Goal: Task Accomplishment & Management: Use online tool/utility

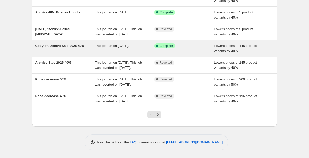
scroll to position [128, 0]
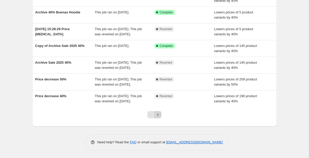
click at [158, 115] on icon "Next" at bounding box center [157, 114] width 5 height 5
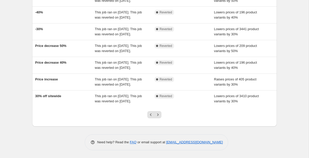
scroll to position [159, 0]
click at [160, 114] on icon "Next" at bounding box center [157, 114] width 5 height 5
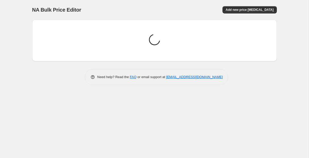
scroll to position [0, 0]
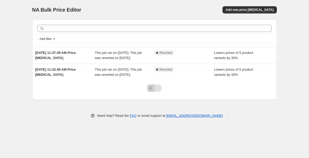
click at [151, 89] on icon "Previous" at bounding box center [151, 88] width 2 height 3
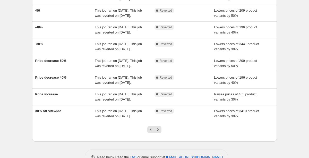
scroll to position [159, 0]
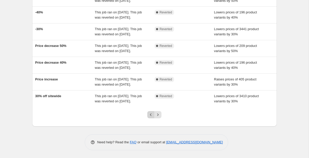
click at [150, 115] on icon "Previous" at bounding box center [150, 114] width 5 height 5
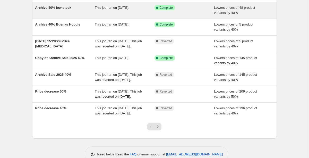
scroll to position [80, 0]
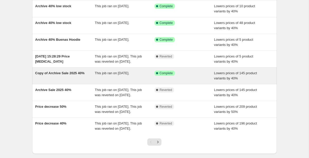
click at [70, 75] on span "Copy of Archive Sale 2025 40%" at bounding box center [59, 73] width 49 height 4
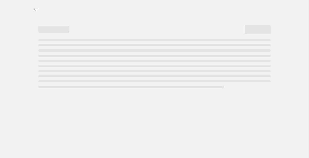
select select "percentage"
select select "collection"
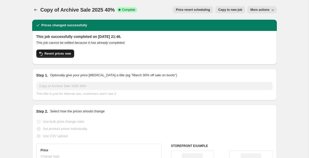
click at [65, 52] on span "Revert prices now" at bounding box center [58, 53] width 27 height 4
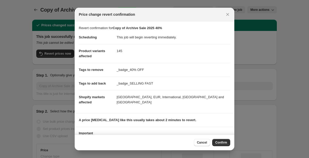
scroll to position [31, 0]
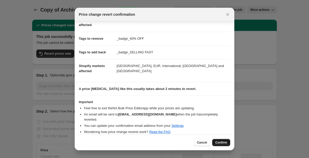
click at [223, 142] on span "Confirm" at bounding box center [221, 142] width 12 height 4
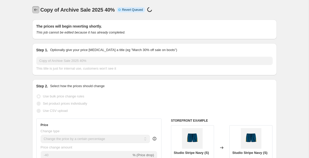
click at [34, 10] on icon "Price change jobs" at bounding box center [35, 9] width 3 height 3
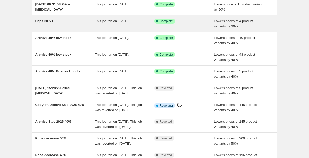
scroll to position [53, 0]
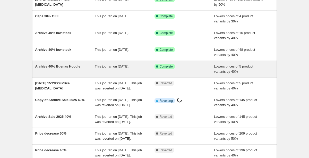
click at [62, 66] on span "Archive 40% Buenas Hoodie" at bounding box center [57, 66] width 45 height 4
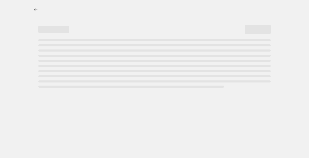
select select "percentage"
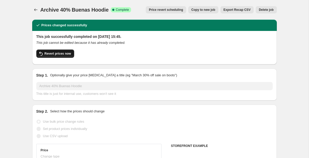
click at [63, 54] on span "Revert prices now" at bounding box center [58, 53] width 27 height 4
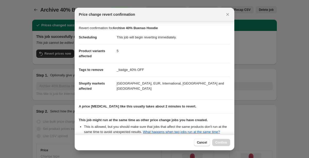
scroll to position [70, 0]
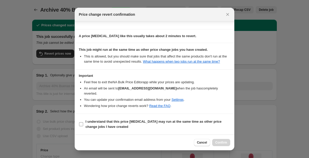
click at [81, 123] on input "I understand that this price [MEDICAL_DATA] may run at the same time as other p…" at bounding box center [81, 124] width 4 height 4
checkbox input "true"
click at [224, 141] on span "Confirm" at bounding box center [221, 142] width 12 height 4
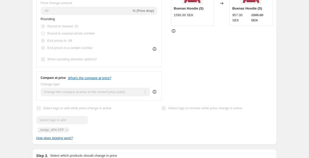
scroll to position [0, 0]
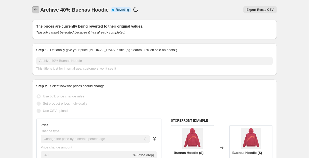
click at [34, 11] on icon "Price change jobs" at bounding box center [35, 9] width 5 height 5
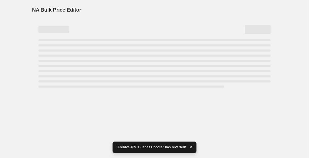
click at [81, 102] on div "NA Bulk Price Editor. This page is ready NA Bulk Price Editor" at bounding box center [154, 79] width 309 height 158
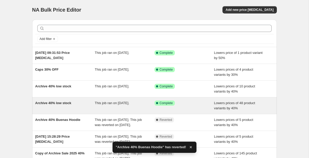
click at [90, 105] on div "Archive 40% low stock" at bounding box center [65, 105] width 60 height 10
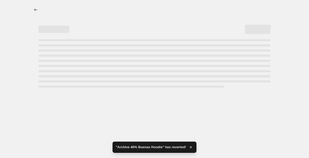
select select "percentage"
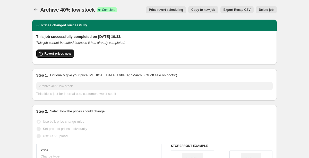
click at [55, 55] on span "Revert prices now" at bounding box center [58, 53] width 27 height 4
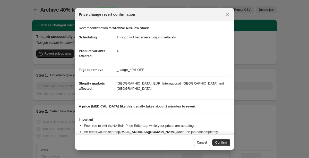
scroll to position [18, 0]
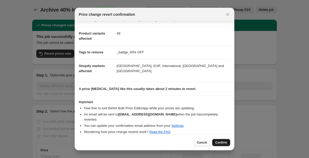
click at [223, 139] on button "Confirm" at bounding box center [221, 142] width 18 height 7
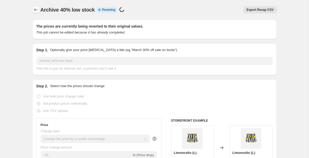
click at [35, 10] on icon "Price change jobs" at bounding box center [35, 9] width 3 height 3
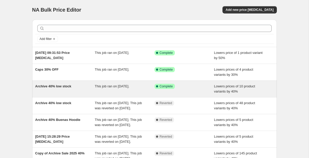
click at [66, 88] on span "Archive 40% low stock" at bounding box center [53, 86] width 36 height 4
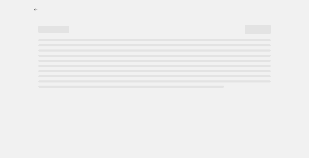
select select "percentage"
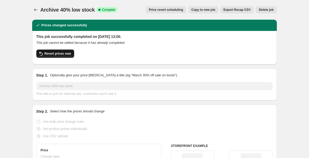
click at [59, 53] on span "Revert prices now" at bounding box center [58, 53] width 27 height 4
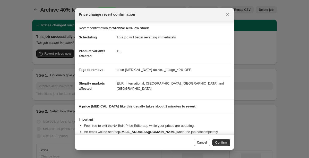
scroll to position [18, 0]
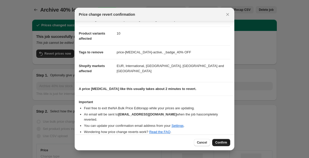
click at [223, 143] on span "Confirm" at bounding box center [221, 142] width 12 height 4
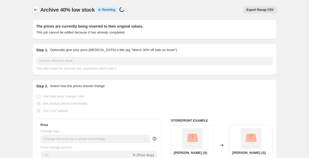
click at [34, 9] on icon "Price change jobs" at bounding box center [35, 9] width 5 height 5
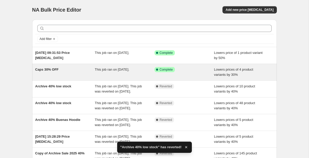
click at [70, 67] on div "Caps 30% OFF" at bounding box center [65, 72] width 60 height 10
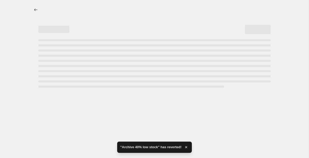
select select "percentage"
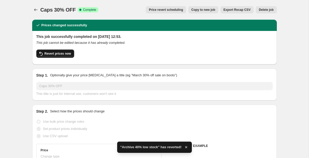
click at [57, 54] on span "Revert prices now" at bounding box center [58, 53] width 27 height 4
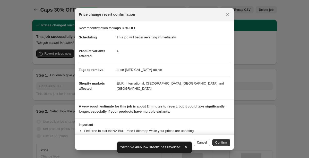
scroll to position [23, 0]
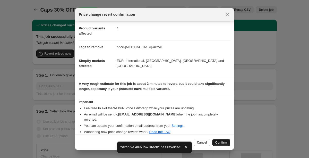
click at [222, 143] on span "Confirm" at bounding box center [221, 142] width 12 height 4
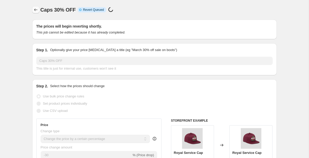
click at [33, 10] on icon "Price change jobs" at bounding box center [35, 9] width 5 height 5
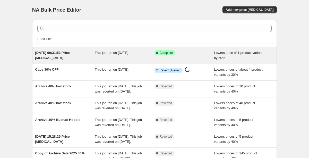
click at [69, 53] on span "[DATE] 09:31:53 Price [MEDICAL_DATA]" at bounding box center [52, 55] width 34 height 9
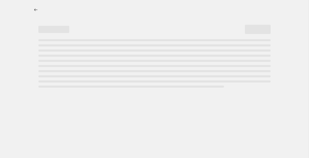
select select "percentage"
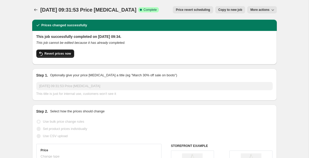
click at [58, 54] on span "Revert prices now" at bounding box center [58, 53] width 27 height 4
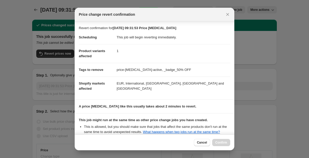
scroll to position [70, 0]
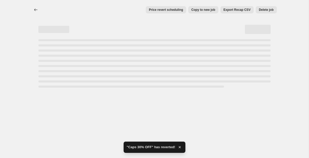
click at [126, 121] on div "Price revert scheduling Copy to new job Export Recap CSV Delete job More action…" at bounding box center [154, 79] width 309 height 158
select select "percentage"
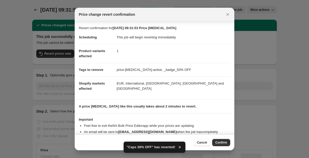
scroll to position [18, 0]
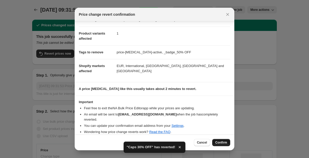
click at [223, 141] on span "Confirm" at bounding box center [221, 142] width 12 height 4
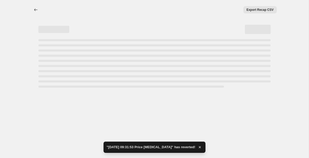
select select "percentage"
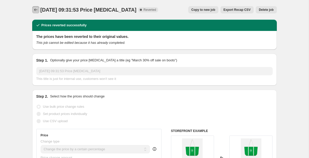
click at [36, 7] on icon "Price change jobs" at bounding box center [35, 9] width 5 height 5
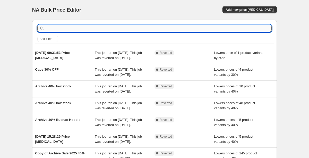
click at [56, 28] on input "text" at bounding box center [159, 28] width 226 height 7
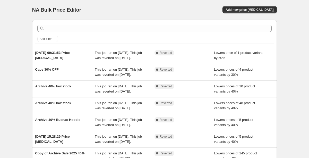
click at [244, 15] on div "NA Bulk Price Editor. This page is ready NA Bulk Price Editor Add new price cha…" at bounding box center [154, 10] width 245 height 20
click at [241, 7] on button "Add new price [MEDICAL_DATA]" at bounding box center [249, 9] width 54 height 7
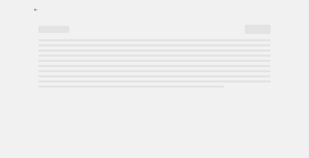
select select "percentage"
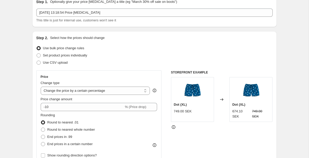
scroll to position [25, 0]
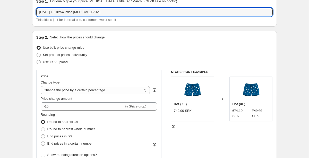
drag, startPoint x: 108, startPoint y: 11, endPoint x: 27, endPoint y: 11, distance: 80.8
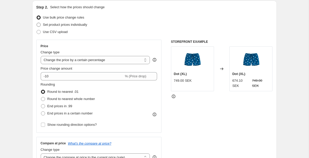
scroll to position [49, 0]
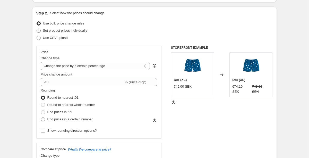
type input "End of summer sale 25 - 30% OFF"
click at [67, 29] on span "Set product prices individually" at bounding box center [65, 31] width 44 height 4
click at [37, 29] on input "Set product prices individually" at bounding box center [37, 29] width 0 height 0
radio input "true"
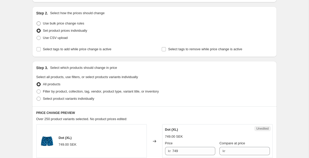
click at [42, 22] on label "Use bulk price change rules" at bounding box center [60, 23] width 48 height 7
click at [37, 22] on input "Use bulk price change rules" at bounding box center [37, 21] width 0 height 0
radio input "true"
select select "percentage"
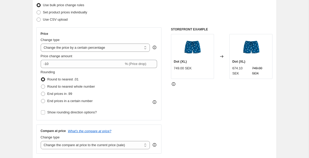
scroll to position [68, 0]
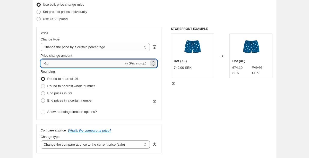
click at [50, 62] on input "-10" at bounding box center [82, 63] width 83 height 8
type input "-1"
type input "-30"
click at [98, 36] on div "Price Change type Change the price to a certain amount Change the price by a ce…" at bounding box center [99, 73] width 117 height 84
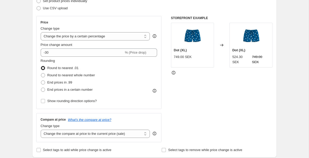
scroll to position [80, 0]
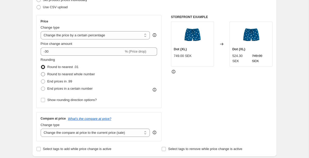
click at [45, 74] on span at bounding box center [43, 74] width 5 height 5
click at [41, 72] on input "Round to nearest whole number" at bounding box center [41, 72] width 0 height 0
radio input "true"
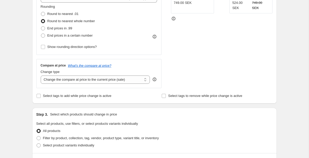
scroll to position [135, 0]
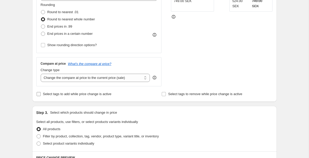
click at [42, 93] on label "Select tags to add while price change is active" at bounding box center [73, 93] width 75 height 7
click at [41, 93] on input "Select tags to add while price change is active" at bounding box center [39, 94] width 4 height 4
checkbox input "true"
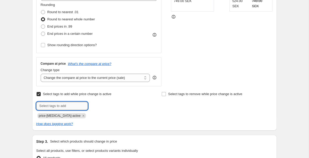
click at [72, 104] on input "text" at bounding box center [61, 106] width 51 height 8
click at [59, 105] on input "_badge_30%OFF" at bounding box center [61, 106] width 51 height 8
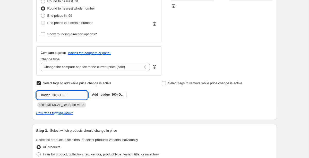
scroll to position [146, 0]
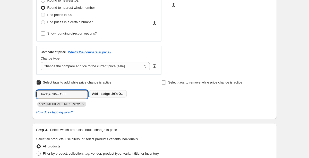
type input "_badge_30% OFF"
click at [108, 94] on span "_badge_30% O..." at bounding box center [111, 94] width 24 height 4
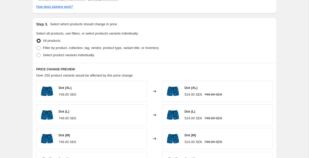
scroll to position [253, 0]
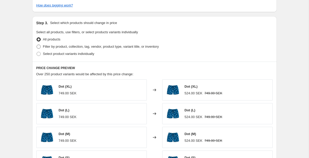
click at [40, 47] on span at bounding box center [39, 47] width 4 height 4
click at [37, 45] on input "Filter by product, collection, tag, vendor, product type, variant title, or inv…" at bounding box center [37, 45] width 0 height 0
radio input "true"
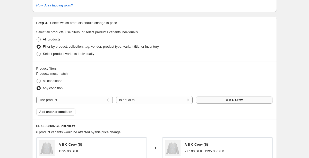
click at [236, 99] on span "A B C Crew" at bounding box center [234, 100] width 17 height 4
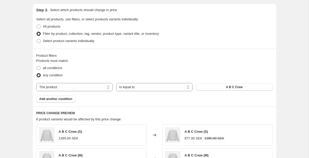
scroll to position [268, 0]
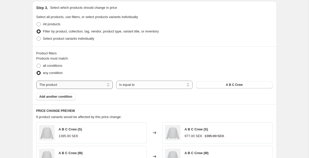
click at [89, 85] on select "The product The product's collection The product's tag The product's vendor The…" at bounding box center [74, 85] width 76 height 8
select select "tag"
click at [235, 84] on span "1001" at bounding box center [234, 85] width 7 height 4
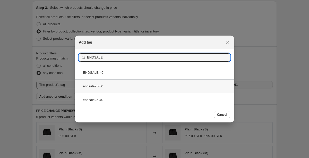
type input "ENDSALE"
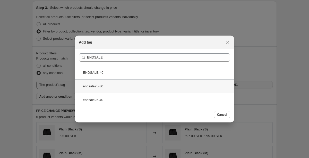
click at [108, 89] on div "endsale25-30" at bounding box center [155, 86] width 160 height 14
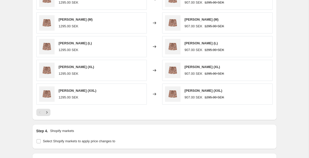
scroll to position [404, 0]
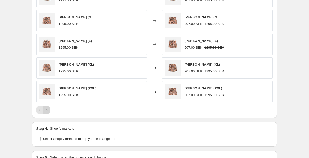
click at [48, 109] on icon "Next" at bounding box center [46, 109] width 5 height 5
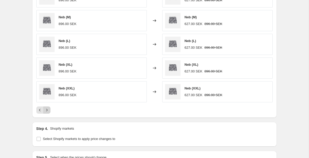
click at [48, 109] on icon "Next" at bounding box center [46, 109] width 5 height 5
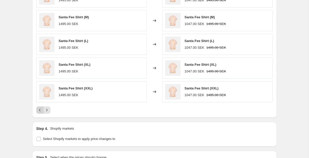
click at [37, 109] on icon "Previous" at bounding box center [39, 109] width 5 height 5
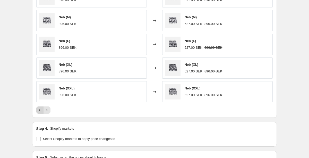
click at [37, 109] on icon "Previous" at bounding box center [39, 109] width 5 height 5
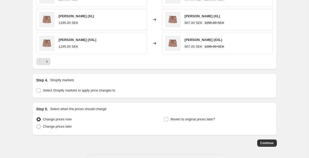
scroll to position [472, 0]
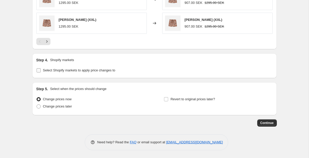
click at [40, 70] on input "Select Shopify markets to apply price changes to" at bounding box center [39, 70] width 4 height 4
checkbox input "true"
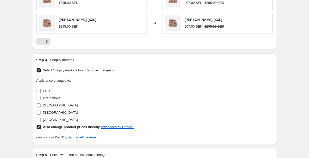
click at [38, 91] on input "EUR" at bounding box center [39, 91] width 4 height 4
checkbox input "true"
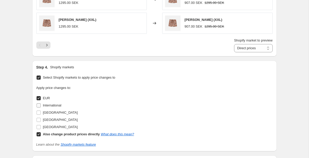
click at [39, 105] on input "International" at bounding box center [39, 105] width 4 height 4
checkbox input "true"
click at [39, 113] on input "[GEOGRAPHIC_DATA]" at bounding box center [39, 112] width 4 height 4
checkbox input "true"
click at [39, 119] on input "[GEOGRAPHIC_DATA]" at bounding box center [39, 120] width 4 height 4
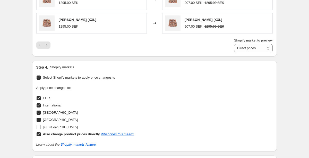
checkbox input "true"
click at [39, 126] on input "[GEOGRAPHIC_DATA]" at bounding box center [39, 127] width 4 height 4
checkbox input "true"
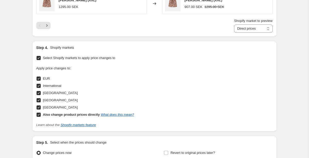
scroll to position [495, 0]
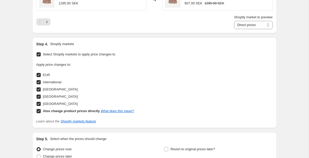
click at [39, 112] on input "Also change product prices directly What does this mean?" at bounding box center [39, 111] width 4 height 4
checkbox input "false"
select select "17432815"
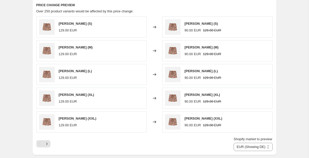
scroll to position [545, 0]
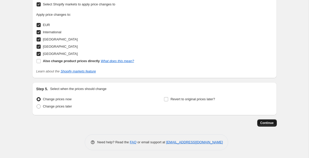
click at [267, 123] on span "Continue" at bounding box center [266, 123] width 13 height 4
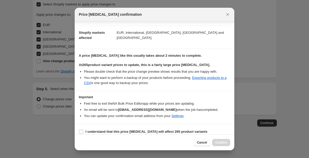
scroll to position [88, 0]
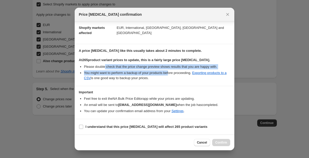
drag, startPoint x: 106, startPoint y: 65, endPoint x: 176, endPoint y: 71, distance: 70.2
click at [176, 71] on ul "Please double check that the price change preview shows results that you are ha…" at bounding box center [154, 72] width 151 height 16
click at [176, 71] on li "You might want to perform a backup of your products before proceeding. Exportin…" at bounding box center [157, 75] width 146 height 10
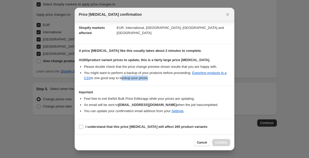
drag, startPoint x: 174, startPoint y: 77, endPoint x: 146, endPoint y: 75, distance: 27.6
click at [146, 76] on li "You might want to perform a backup of your products before proceeding. Exportin…" at bounding box center [157, 75] width 146 height 10
click at [146, 75] on li "You might want to perform a backup of your products before proceeding. Exportin…" at bounding box center [157, 75] width 146 height 10
click at [83, 125] on input "I understand that this price change job will affect 265 product variants" at bounding box center [81, 127] width 4 height 4
checkbox input "true"
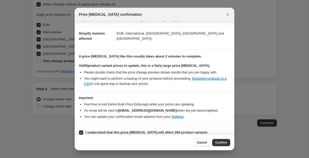
scroll to position [81, 0]
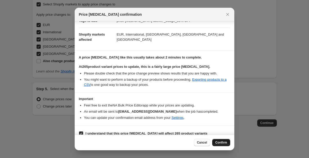
click at [222, 140] on button "Confirm" at bounding box center [221, 142] width 18 height 7
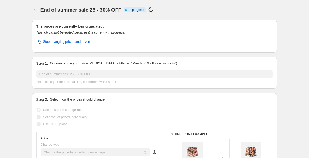
select select "percentage"
select select "tag"
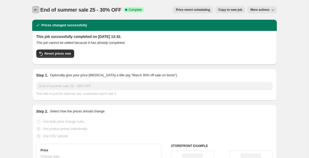
click at [35, 11] on icon "Price change jobs" at bounding box center [35, 9] width 5 height 5
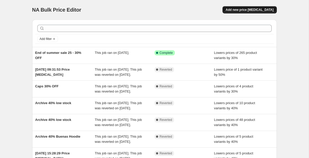
click at [244, 10] on span "Add new price [MEDICAL_DATA]" at bounding box center [249, 10] width 48 height 4
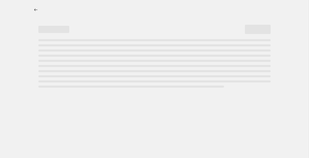
select select "percentage"
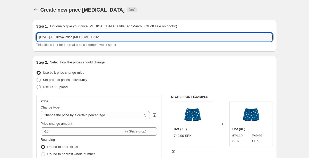
drag, startPoint x: 111, startPoint y: 37, endPoint x: 32, endPoint y: 36, distance: 78.3
click at [32, 36] on div "Step 1. Optionally give your price change job a title (eg "March 30% off sale o…" at bounding box center [154, 36] width 245 height 32
type input "E"
type input "S"
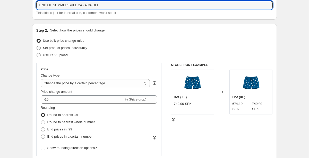
scroll to position [32, 0]
type input "END OF SUMMER SALE 24 - 40% OFF"
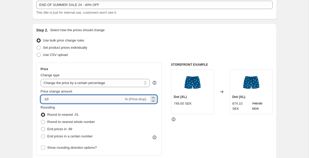
click at [47, 98] on input "-10" at bounding box center [82, 99] width 83 height 8
type input "-40"
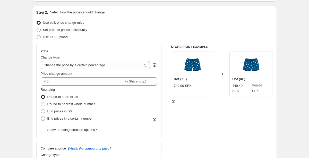
scroll to position [67, 0]
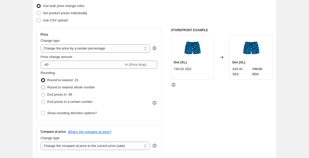
click at [42, 88] on span at bounding box center [43, 87] width 4 height 4
click at [41, 85] on input "Round to nearest whole number" at bounding box center [41, 85] width 0 height 0
radio input "true"
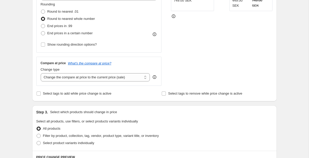
scroll to position [142, 0]
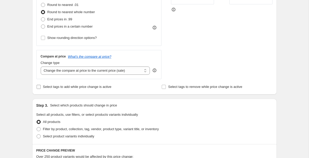
click at [38, 86] on input "Select tags to add while price change is active" at bounding box center [39, 87] width 4 height 4
checkbox input "true"
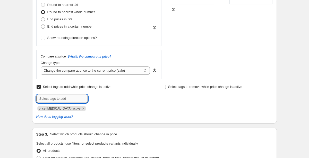
click at [66, 99] on input "text" at bounding box center [61, 98] width 51 height 8
type input "_badge_40% OFF"
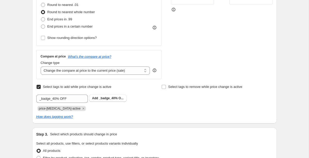
click at [21, 100] on div "Create new price change job. This page is ready Create new price change job Dra…" at bounding box center [154, 144] width 309 height 572
click at [106, 98] on span "_badge_40% O..." at bounding box center [111, 98] width 24 height 4
click at [25, 97] on div "Create new price change job. This page is ready Create new price change job Dra…" at bounding box center [154, 144] width 309 height 572
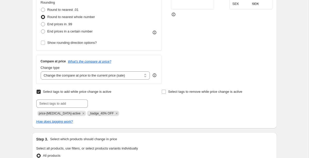
scroll to position [0, 0]
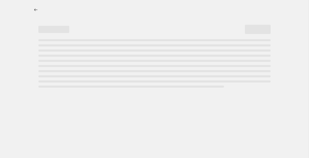
select select "percentage"
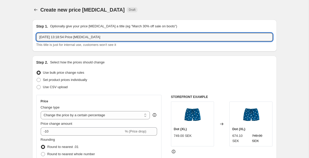
drag, startPoint x: 113, startPoint y: 36, endPoint x: 30, endPoint y: 36, distance: 83.1
click at [32, 36] on div "Step 1. Optionally give your price change job a title (eg "March 30% off sale o…" at bounding box center [154, 36] width 245 height 32
type input "S"
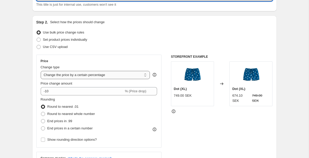
scroll to position [46, 0]
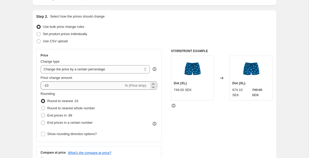
type input "End of summer sale 25 - 40% OFF"
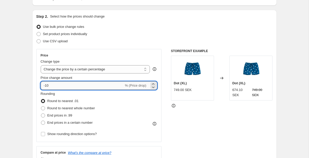
click at [47, 85] on input "-10" at bounding box center [82, 85] width 83 height 8
type input "-40"
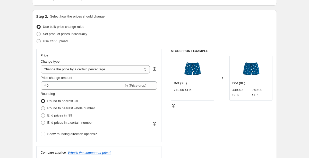
click at [44, 109] on span at bounding box center [43, 108] width 4 height 4
click at [41, 106] on input "Round to nearest whole number" at bounding box center [41, 106] width 0 height 0
radio input "true"
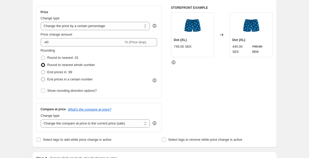
scroll to position [91, 0]
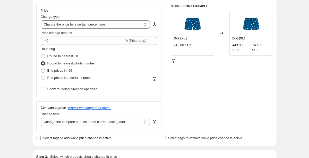
click at [39, 136] on input "Select tags to add while price change is active" at bounding box center [39, 138] width 4 height 4
checkbox input "true"
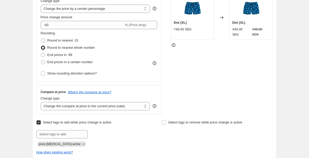
scroll to position [110, 0]
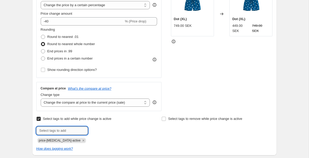
click at [46, 131] on input "text" at bounding box center [61, 130] width 51 height 8
type input "_badge_40% OFF"
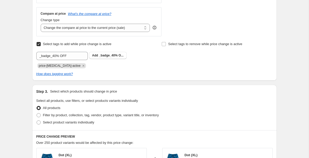
scroll to position [185, 0]
click at [112, 54] on span "_badge_40% O..." at bounding box center [111, 55] width 24 height 4
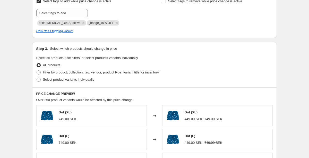
scroll to position [228, 0]
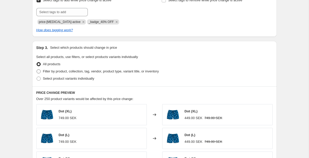
click at [40, 71] on span at bounding box center [38, 71] width 5 height 5
click at [37, 69] on input "Filter by product, collection, tag, vendor, product type, variant title, or inv…" at bounding box center [37, 69] width 0 height 0
radio input "true"
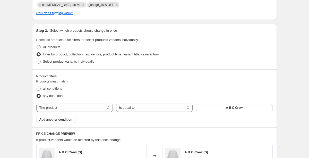
scroll to position [253, 0]
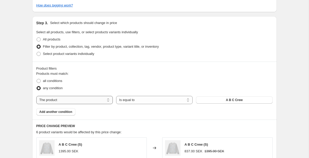
click at [93, 100] on select "The product The product's collection The product's tag The product's vendor The…" at bounding box center [74, 100] width 76 height 8
select select "tag"
click at [241, 99] on button "1001" at bounding box center [234, 99] width 76 height 7
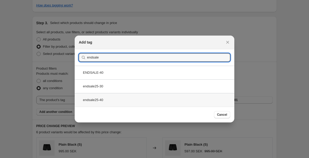
type input "endsale"
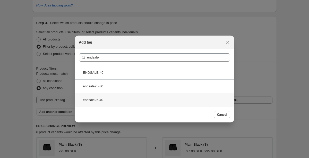
click at [104, 100] on div "endsale25-40" at bounding box center [155, 100] width 160 height 14
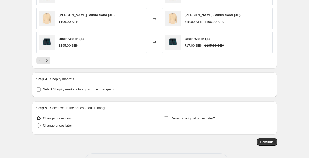
scroll to position [457, 0]
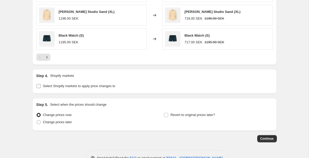
click at [38, 86] on input "Select Shopify markets to apply price changes to" at bounding box center [39, 86] width 4 height 4
checkbox input "true"
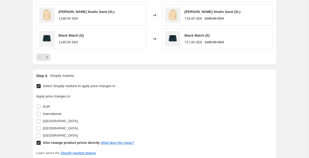
click at [39, 142] on input "Also change product prices directly What does this mean?" at bounding box center [39, 143] width 4 height 4
checkbox input "false"
click at [39, 136] on input "[GEOGRAPHIC_DATA]" at bounding box center [39, 135] width 4 height 4
checkbox input "true"
click at [39, 128] on input "[GEOGRAPHIC_DATA]" at bounding box center [39, 128] width 4 height 4
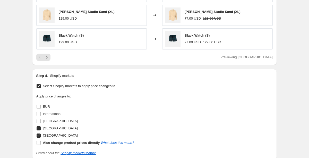
checkbox input "true"
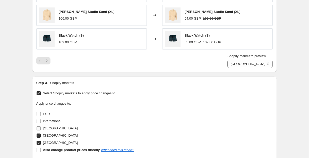
click at [39, 126] on input "[GEOGRAPHIC_DATA]" at bounding box center [39, 128] width 4 height 4
checkbox input "true"
select select "10551461"
click at [39, 121] on input "International" at bounding box center [39, 121] width 4 height 4
checkbox input "true"
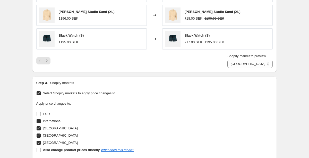
select select "12222703"
click at [38, 114] on input "EUR" at bounding box center [39, 114] width 4 height 4
checkbox input "true"
select select "17432815"
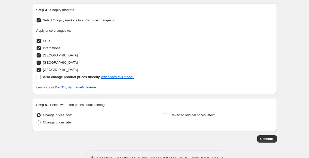
scroll to position [545, 0]
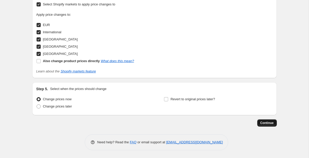
click at [265, 123] on span "Continue" at bounding box center [266, 123] width 13 height 4
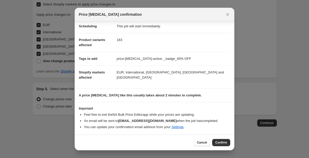
scroll to position [44, 0]
click at [223, 141] on span "Confirm" at bounding box center [221, 142] width 12 height 4
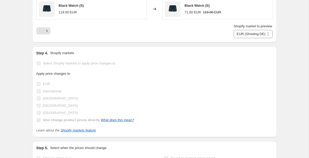
scroll to position [520, 0]
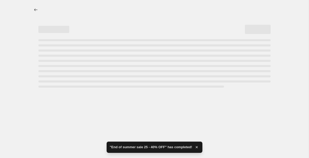
select select "percentage"
select select "tag"
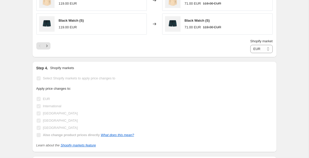
scroll to position [0, 0]
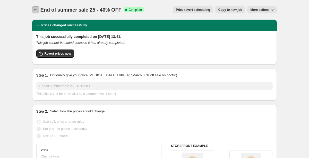
click at [35, 10] on icon "Price change jobs" at bounding box center [35, 9] width 3 height 3
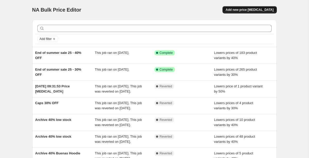
click at [247, 9] on span "Add new price [MEDICAL_DATA]" at bounding box center [249, 10] width 48 height 4
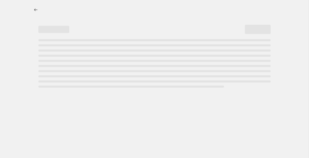
select select "percentage"
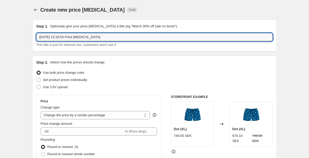
drag, startPoint x: 110, startPoint y: 37, endPoint x: 21, endPoint y: 37, distance: 89.6
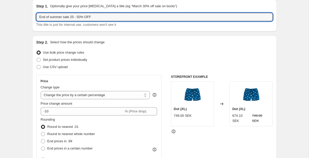
scroll to position [23, 0]
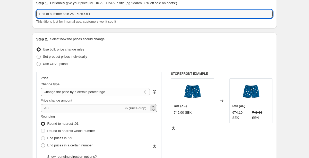
type input "End of summer sale 25 - 50% OFF"
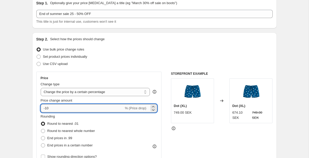
click at [46, 107] on input "-10" at bounding box center [82, 108] width 83 height 8
type input "-50"
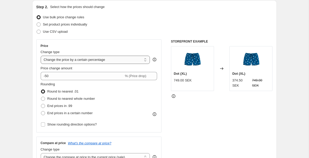
scroll to position [62, 0]
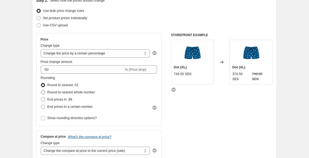
click at [44, 92] on span at bounding box center [43, 92] width 4 height 4
click at [41, 90] on input "Round to nearest whole number" at bounding box center [41, 90] width 0 height 0
radio input "true"
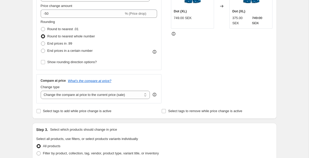
scroll to position [127, 0]
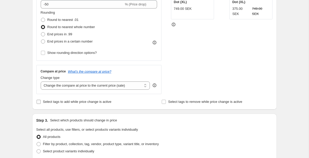
click at [39, 103] on input "Select tags to add while price change is active" at bounding box center [39, 102] width 4 height 4
checkbox input "true"
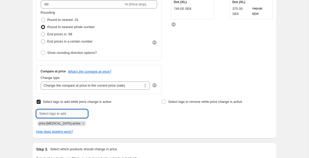
click at [70, 116] on input "text" at bounding box center [61, 113] width 51 height 8
type input "_bagde_50%"
click at [103, 114] on span "_bagde_50%" at bounding box center [108, 113] width 19 height 4
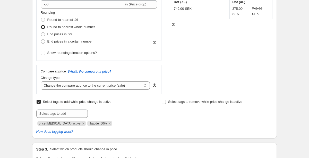
click at [14, 119] on div "Create new price change job. This page is ready Create new price change job Dra…" at bounding box center [154, 159] width 309 height 572
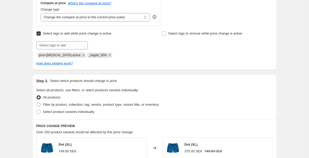
scroll to position [195, 0]
click at [94, 55] on span "_bagde_50%" at bounding box center [98, 55] width 18 height 4
click at [107, 54] on icon "Remove _bagde_50%" at bounding box center [109, 55] width 5 height 5
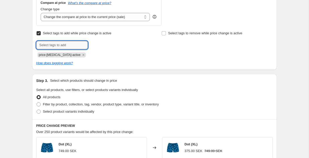
click at [66, 45] on input "text" at bounding box center [61, 45] width 51 height 8
type input "_bagde_50% OFF"
click at [111, 43] on span "_bagde_50% O..." at bounding box center [111, 45] width 24 height 4
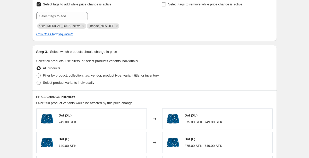
scroll to position [227, 0]
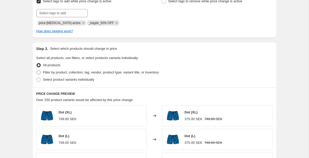
click at [39, 74] on span at bounding box center [39, 72] width 4 height 4
click at [37, 71] on input "Filter by product, collection, tag, vendor, product type, variant title, or inv…" at bounding box center [37, 70] width 0 height 0
radio input "true"
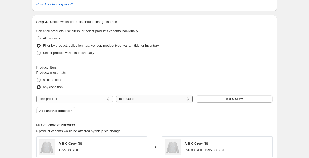
scroll to position [254, 0]
click at [98, 101] on select "The product The product's collection The product's tag The product's vendor The…" at bounding box center [74, 98] width 76 height 8
select select "tag"
click at [239, 98] on button "1001" at bounding box center [234, 98] width 76 height 7
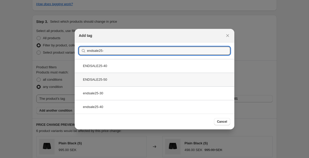
type input "endsale25-"
click at [98, 77] on div "ENDSALE25-50" at bounding box center [155, 80] width 160 height 14
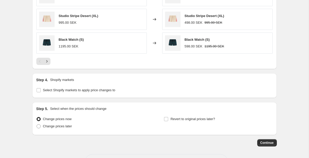
scroll to position [459, 0]
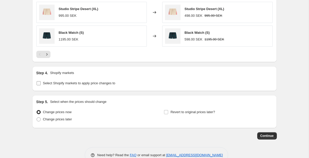
click at [38, 83] on input "Select Shopify markets to apply price changes to" at bounding box center [39, 83] width 4 height 4
checkbox input "true"
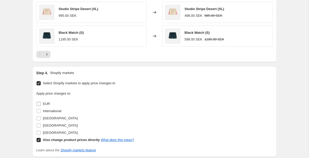
click at [38, 104] on input "EUR" at bounding box center [39, 104] width 4 height 4
checkbox input "true"
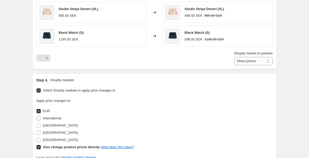
click at [38, 120] on input "International" at bounding box center [39, 118] width 4 height 4
checkbox input "true"
click at [38, 128] on label "[GEOGRAPHIC_DATA]" at bounding box center [56, 125] width 41 height 7
click at [38, 127] on input "[GEOGRAPHIC_DATA]" at bounding box center [39, 125] width 4 height 4
checkbox input "true"
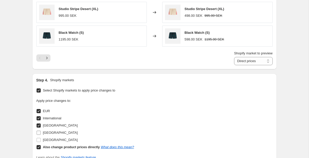
click at [39, 132] on input "[GEOGRAPHIC_DATA]" at bounding box center [39, 132] width 4 height 4
checkbox input "true"
click at [39, 140] on input "[GEOGRAPHIC_DATA]" at bounding box center [39, 140] width 4 height 4
checkbox input "true"
click at [39, 146] on input "Also change product prices directly What does this mean?" at bounding box center [39, 147] width 4 height 4
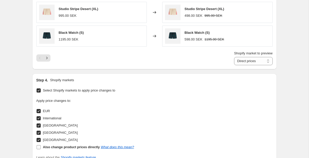
checkbox input "false"
select select "17432815"
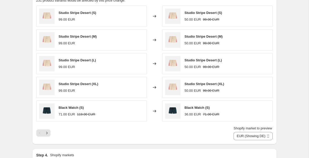
scroll to position [382, 0]
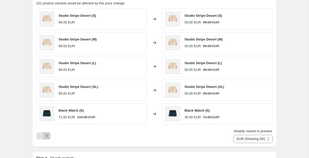
click at [47, 136] on icon "Next" at bounding box center [46, 135] width 5 height 5
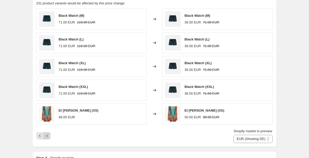
click at [47, 136] on icon "Next" at bounding box center [46, 135] width 5 height 5
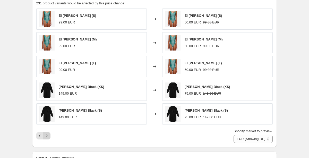
click at [47, 136] on icon "Next" at bounding box center [46, 135] width 5 height 5
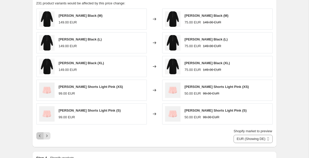
click at [37, 135] on icon "Previous" at bounding box center [39, 135] width 5 height 5
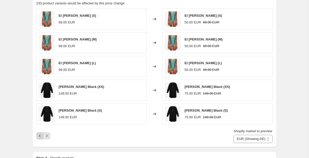
click at [37, 135] on icon "Previous" at bounding box center [39, 135] width 5 height 5
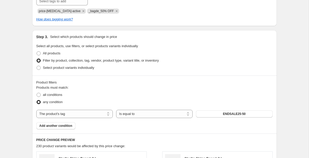
scroll to position [242, 0]
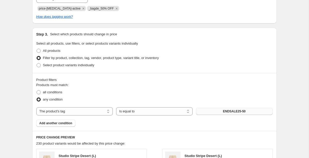
click at [227, 110] on span "ENDSALE25-50" at bounding box center [234, 111] width 23 height 4
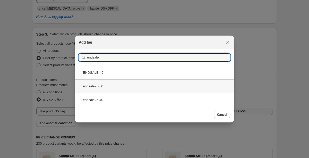
type input "endsale"
click at [100, 83] on div "endsale25-30" at bounding box center [155, 86] width 160 height 14
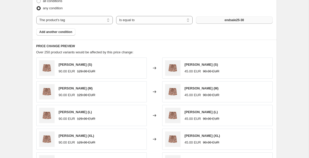
scroll to position [338, 0]
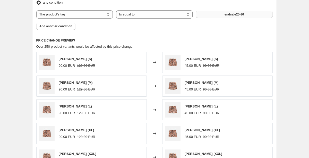
click at [228, 13] on span "endsale25-30" at bounding box center [233, 14] width 19 height 4
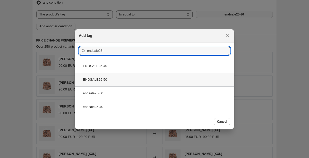
type input "endsale25-"
click at [89, 80] on div "ENDSALE25-50" at bounding box center [155, 80] width 160 height 14
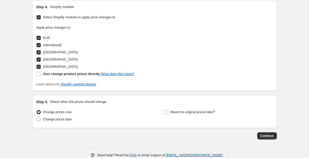
scroll to position [545, 0]
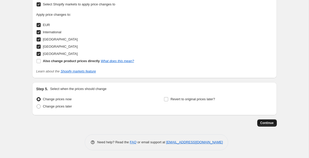
click at [268, 121] on span "Continue" at bounding box center [266, 123] width 13 height 4
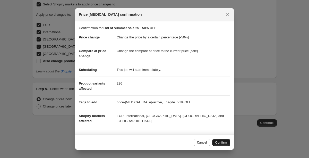
click at [220, 142] on span "Confirm" at bounding box center [221, 142] width 12 height 4
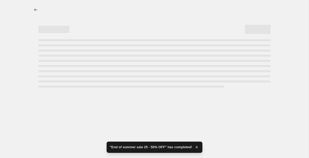
select select "percentage"
select select "tag"
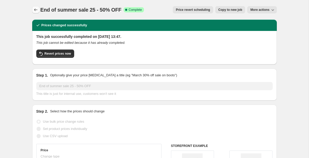
click at [35, 9] on icon "Price change jobs" at bounding box center [35, 9] width 3 height 3
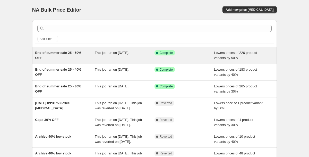
click at [48, 53] on span "End of summer sale 25 - 50% OFF" at bounding box center [58, 55] width 46 height 9
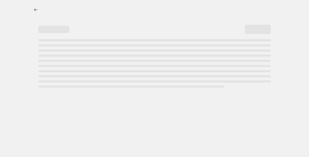
select select "percentage"
select select "tag"
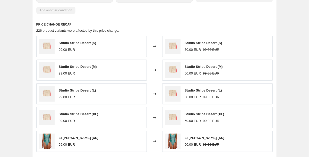
scroll to position [404, 0]
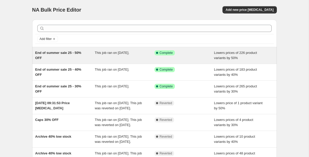
click at [60, 53] on span "End of summer sale 25 - 50% OFF" at bounding box center [58, 55] width 46 height 9
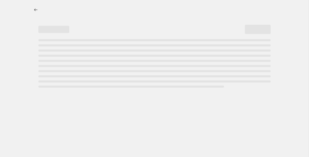
select select "percentage"
select select "tag"
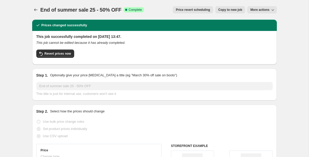
click at [258, 9] on span "More actions" at bounding box center [259, 10] width 19 height 4
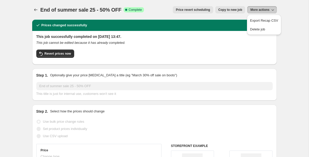
click at [157, 1] on div "End of summer sale 25 - 50% OFF. This page is ready End of summer sale 25 - 50%…" at bounding box center [154, 10] width 245 height 20
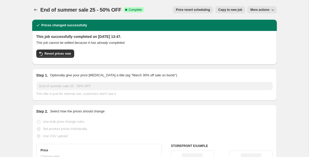
click at [230, 9] on span "Copy to new job" at bounding box center [230, 10] width 24 height 4
select select "percentage"
select select "tag"
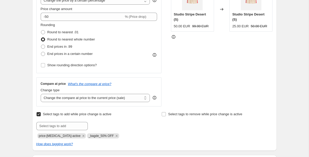
scroll to position [132, 0]
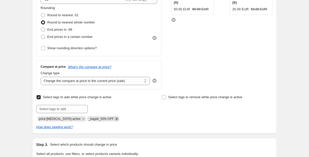
click at [116, 119] on icon "Remove _bagde_50% OFF" at bounding box center [117, 119] width 2 height 2
click at [66, 109] on input "text" at bounding box center [61, 109] width 51 height 8
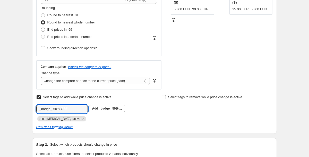
type input "_badge_ 50% OFF"
click at [108, 109] on span "_badge_ 50% ..." at bounding box center [110, 109] width 23 height 4
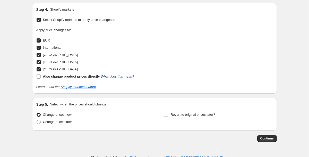
scroll to position [530, 0]
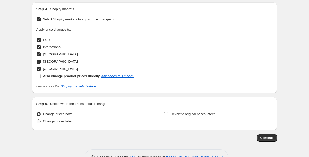
click at [40, 121] on span at bounding box center [39, 121] width 4 height 4
click at [37, 119] on input "Change prices later" at bounding box center [37, 119] width 0 height 0
radio input "true"
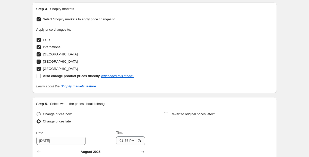
click at [38, 112] on span at bounding box center [39, 114] width 4 height 4
click at [37, 112] on input "Change prices now" at bounding box center [37, 112] width 0 height 0
radio input "true"
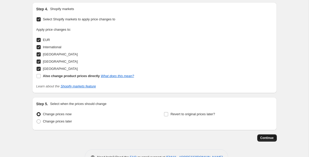
click at [267, 136] on span "Continue" at bounding box center [266, 138] width 13 height 4
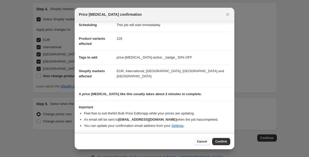
scroll to position [45, 0]
click at [222, 142] on span "Confirm" at bounding box center [221, 141] width 12 height 4
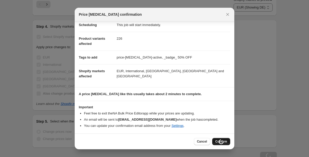
scroll to position [548, 0]
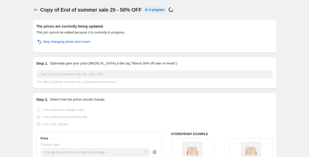
select select "percentage"
select select "tag"
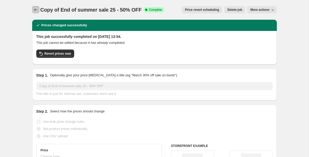
click at [37, 9] on icon "Price change jobs" at bounding box center [35, 9] width 5 height 5
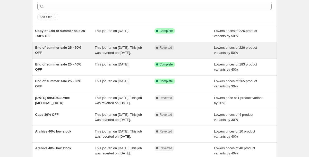
scroll to position [23, 0]
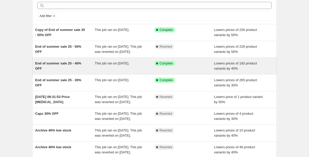
click at [67, 70] on span "End of summer sale 25 - 40% OFF" at bounding box center [58, 65] width 46 height 9
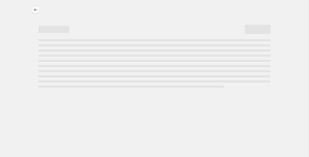
select select "percentage"
select select "tag"
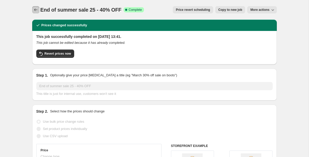
click at [34, 9] on icon "Price change jobs" at bounding box center [35, 9] width 5 height 5
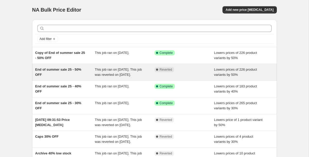
click at [70, 68] on span "End of summer sale 25 - 50% OFF" at bounding box center [58, 71] width 46 height 9
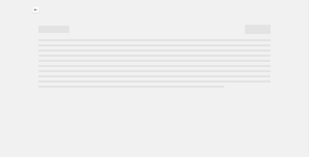
select select "percentage"
select select "tag"
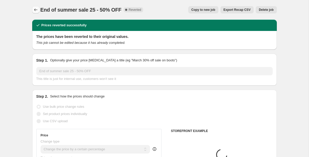
click at [35, 10] on icon "Price change jobs" at bounding box center [35, 9] width 5 height 5
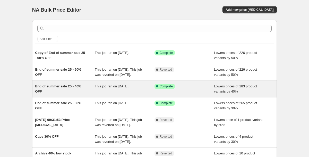
click at [70, 92] on span "End of summer sale 25 - 40% OFF" at bounding box center [58, 88] width 46 height 9
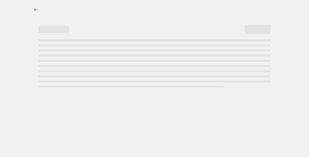
select select "percentage"
select select "tag"
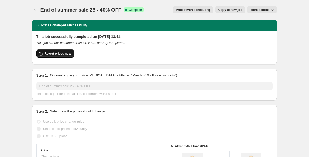
click at [63, 53] on span "Revert prices now" at bounding box center [58, 53] width 27 height 4
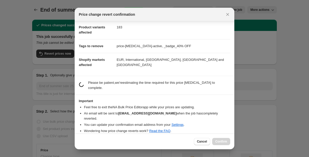
scroll to position [19, 0]
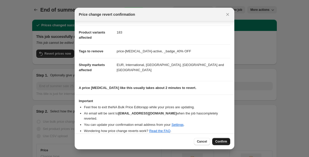
click at [222, 141] on span "Confirm" at bounding box center [221, 141] width 12 height 4
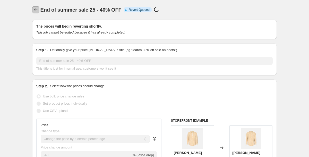
click at [35, 10] on icon "Price change jobs" at bounding box center [35, 9] width 5 height 5
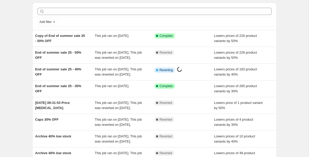
scroll to position [34, 0]
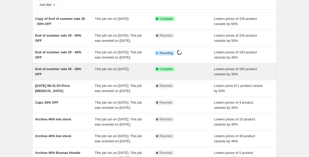
click at [63, 76] on span "End of summer sale 25 - 30% OFF" at bounding box center [58, 71] width 46 height 9
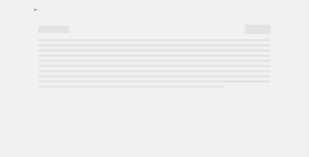
select select "percentage"
select select "tag"
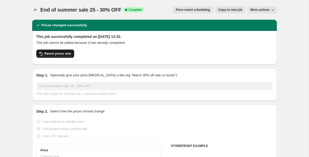
click at [59, 54] on span "Revert prices now" at bounding box center [58, 53] width 27 height 4
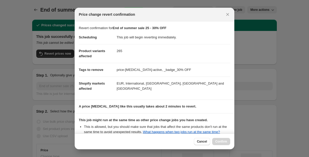
scroll to position [71, 0]
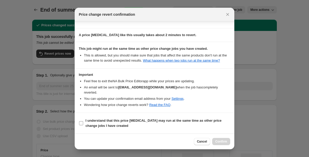
click at [81, 125] on label "I understand that this price [MEDICAL_DATA] may run at the same time as other p…" at bounding box center [154, 123] width 151 height 12
click at [81, 125] on input "I understand that this price [MEDICAL_DATA] may run at the same time as other p…" at bounding box center [81, 123] width 4 height 4
checkbox input "true"
click at [220, 144] on button "Confirm" at bounding box center [221, 141] width 18 height 7
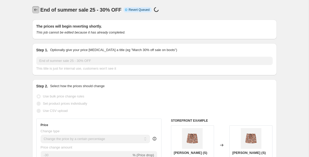
click at [37, 11] on icon "Price change jobs" at bounding box center [35, 9] width 5 height 5
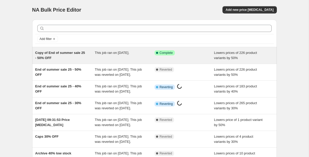
click at [71, 51] on span "Copy of End of summer sale 25 - 50% OFF" at bounding box center [60, 55] width 50 height 9
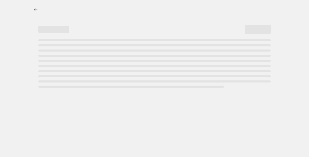
select select "percentage"
select select "tag"
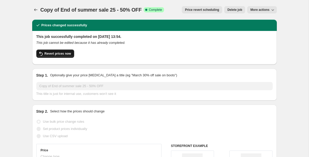
click at [62, 53] on span "Revert prices now" at bounding box center [58, 53] width 27 height 4
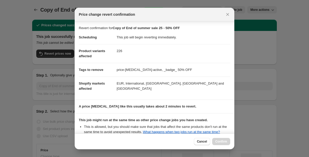
scroll to position [71, 0]
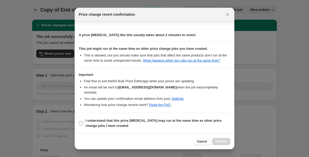
click at [85, 123] on label "I understand that this price [MEDICAL_DATA] may run at the same time as other p…" at bounding box center [154, 123] width 151 height 12
click at [83, 123] on input "I understand that this price [MEDICAL_DATA] may run at the same time as other p…" at bounding box center [81, 123] width 4 height 4
checkbox input "true"
click at [219, 142] on span "Confirm" at bounding box center [221, 141] width 12 height 4
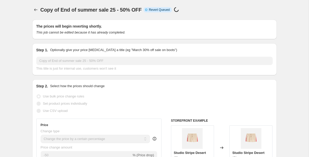
select select "percentage"
select select "tag"
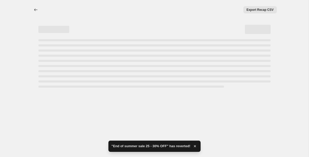
select select "percentage"
select select "tag"
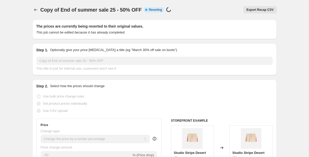
select select "percentage"
select select "tag"
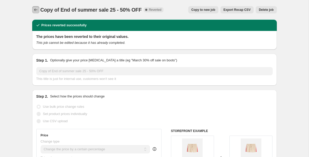
click at [34, 9] on icon "Price change jobs" at bounding box center [35, 9] width 5 height 5
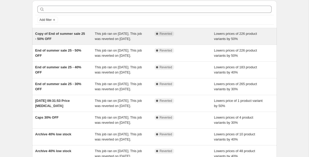
scroll to position [22, 0]
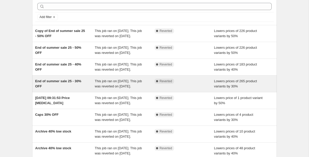
click at [64, 88] on span "End of summer sale 25 - 30% OFF" at bounding box center [58, 83] width 46 height 9
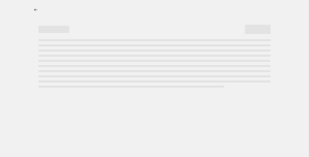
select select "percentage"
select select "tag"
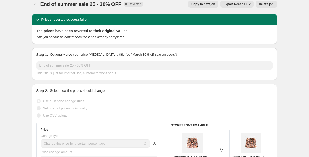
scroll to position [8, 0]
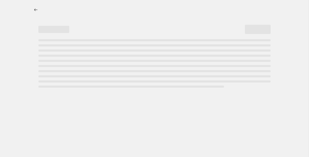
select select "percentage"
select select "tag"
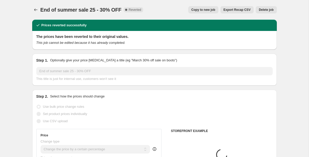
click at [204, 9] on span "Copy to new job" at bounding box center [203, 10] width 24 height 4
select select "percentage"
select select "tag"
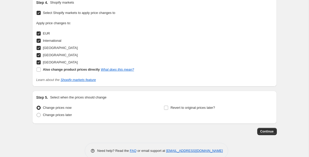
scroll to position [546, 0]
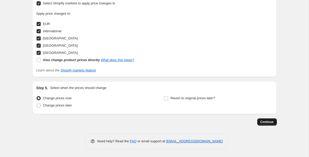
click at [267, 119] on button "Continue" at bounding box center [267, 121] width 20 height 7
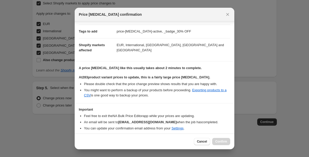
scroll to position [89, 0]
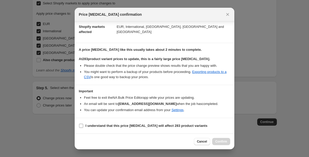
click at [124, 125] on b "I understand that this price change job will affect 283 product variants" at bounding box center [146, 126] width 122 height 4
click at [83, 125] on input "I understand that this price change job will affect 283 product variants" at bounding box center [81, 126] width 4 height 4
checkbox input "true"
click at [220, 141] on span "Confirm" at bounding box center [221, 141] width 12 height 4
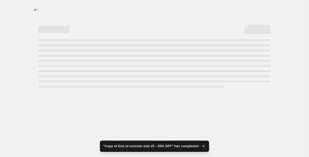
select select "percentage"
select select "tag"
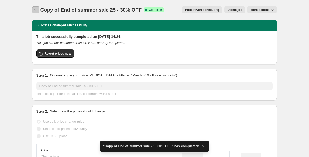
click at [34, 11] on icon "Price change jobs" at bounding box center [35, 9] width 5 height 5
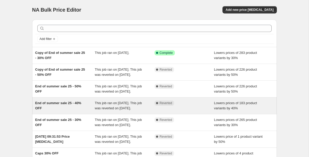
click at [59, 110] on span "End of summer sale 25 - 40% OFF" at bounding box center [58, 105] width 46 height 9
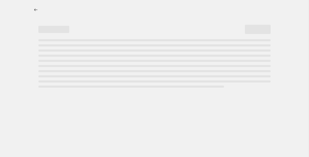
select select "percentage"
select select "tag"
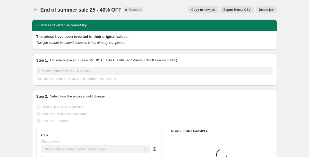
click at [198, 8] on span "Copy to new job" at bounding box center [203, 10] width 24 height 4
select select "percentage"
select select "tag"
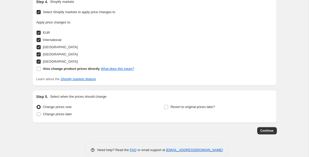
scroll to position [546, 0]
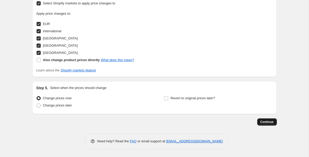
click at [265, 120] on span "Continue" at bounding box center [266, 122] width 13 height 4
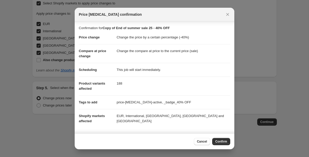
scroll to position [45, 0]
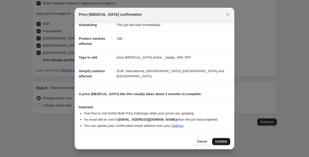
click at [222, 139] on button "Confirm" at bounding box center [221, 141] width 18 height 7
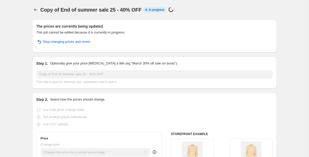
select select "percentage"
select select "tag"
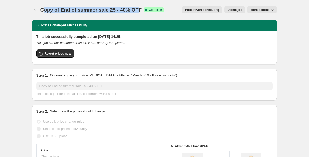
drag, startPoint x: 140, startPoint y: 7, endPoint x: 45, endPoint y: 9, distance: 95.0
click at [45, 9] on span "Copy of End of summer sale 25 - 40% OFF" at bounding box center [90, 10] width 101 height 6
drag, startPoint x: 45, startPoint y: 9, endPoint x: 140, endPoint y: 11, distance: 95.5
click at [140, 11] on span "Copy of End of summer sale 25 - 40% OFF" at bounding box center [90, 10] width 101 height 6
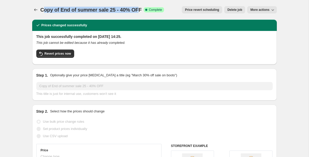
click at [141, 11] on span "Copy of End of summer sale 25 - 40% OFF" at bounding box center [90, 10] width 101 height 6
click at [34, 11] on icon "Price change jobs" at bounding box center [35, 9] width 5 height 5
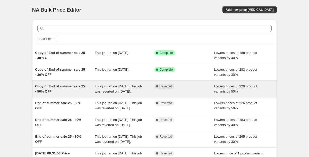
click at [56, 86] on span "Copy of End of summer sale 25 - 50% OFF" at bounding box center [60, 88] width 50 height 9
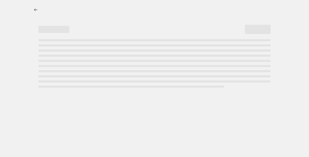
select select "percentage"
select select "tag"
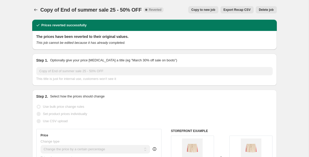
click at [195, 9] on span "Copy to new job" at bounding box center [203, 10] width 24 height 4
select select "percentage"
select select "tag"
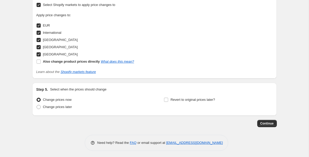
scroll to position [546, 0]
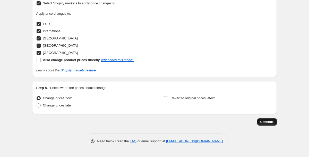
click at [264, 122] on span "Continue" at bounding box center [266, 122] width 13 height 4
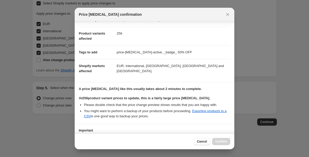
scroll to position [89, 0]
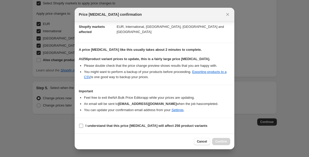
click at [108, 126] on b "I understand that this price change job will affect 256 product variants" at bounding box center [146, 126] width 122 height 4
click at [83, 126] on input "I understand that this price change job will affect 256 product variants" at bounding box center [81, 126] width 4 height 4
checkbox input "true"
click at [220, 142] on span "Confirm" at bounding box center [221, 141] width 12 height 4
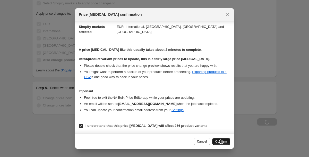
scroll to position [0, 0]
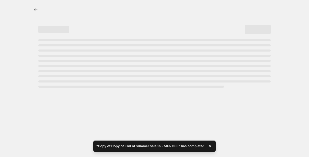
select select "percentage"
select select "tag"
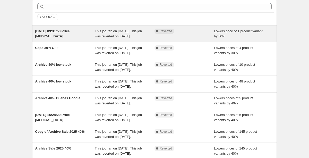
scroll to position [27, 0]
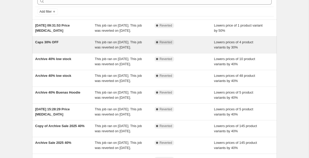
click at [70, 49] on div "Caps 30% OFF" at bounding box center [65, 45] width 60 height 10
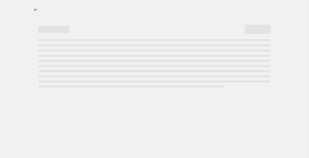
select select "percentage"
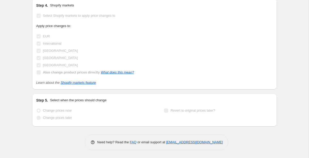
scroll to position [502, 0]
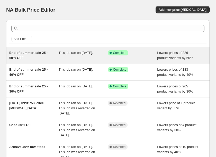
click at [34, 54] on span "End of summer sale 25 - 50% OFF" at bounding box center [28, 55] width 39 height 9
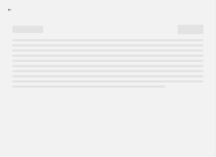
select select "percentage"
select select "tag"
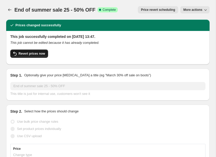
click at [29, 53] on span "Revert prices now" at bounding box center [32, 53] width 27 height 4
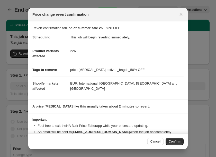
click at [172, 141] on span "Confirm" at bounding box center [175, 141] width 12 height 4
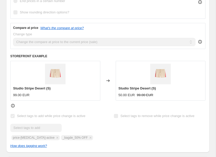
scroll to position [190, 0]
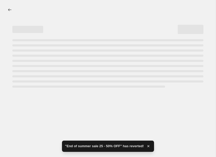
select select "percentage"
select select "tag"
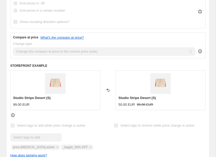
scroll to position [0, 0]
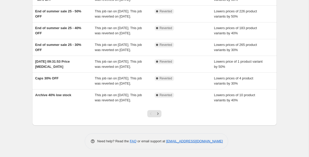
scroll to position [144, 0]
click at [158, 112] on icon "Next" at bounding box center [157, 113] width 5 height 5
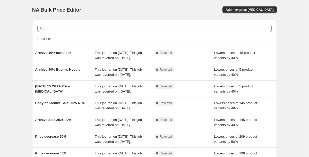
scroll to position [160, 0]
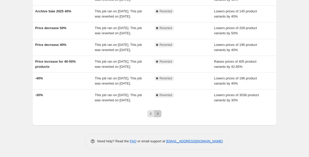
click at [160, 114] on icon "Next" at bounding box center [157, 113] width 5 height 5
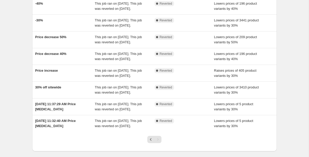
scroll to position [138, 0]
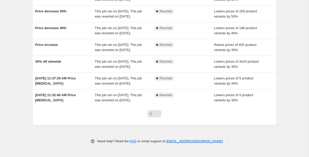
click at [160, 114] on div "Pagination" at bounding box center [157, 113] width 7 height 7
click at [149, 113] on icon "Previous" at bounding box center [150, 113] width 5 height 5
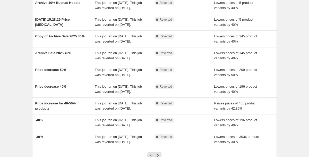
scroll to position [160, 0]
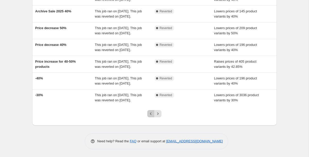
click at [149, 113] on icon "Previous" at bounding box center [150, 113] width 5 height 5
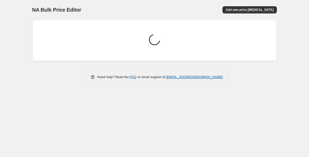
scroll to position [0, 0]
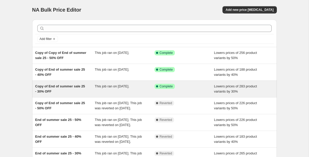
click at [50, 92] on span "Copy of End of summer sale 25 - 30% OFF" at bounding box center [60, 88] width 50 height 9
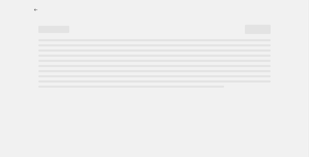
select select "percentage"
select select "tag"
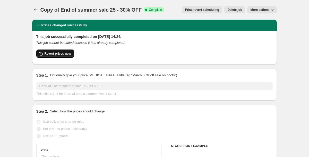
click at [54, 52] on span "Revert prices now" at bounding box center [58, 53] width 27 height 4
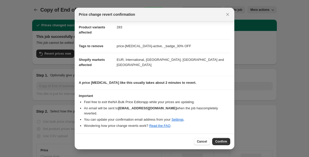
scroll to position [19, 0]
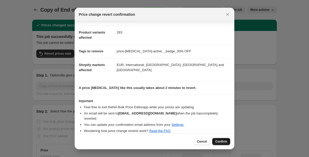
click at [222, 140] on span "Confirm" at bounding box center [221, 141] width 12 height 4
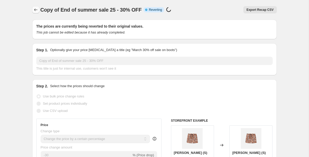
click at [35, 12] on icon "Price change jobs" at bounding box center [35, 9] width 5 height 5
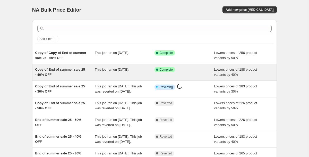
click at [75, 67] on div "Copy of End of summer sale 25 - 40% OFF" at bounding box center [65, 72] width 60 height 10
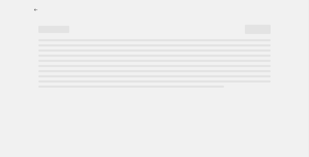
select select "percentage"
select select "tag"
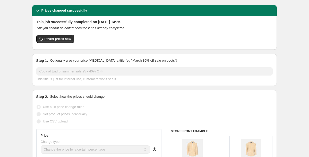
scroll to position [15, 0]
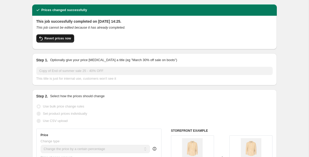
click at [62, 37] on span "Revert prices now" at bounding box center [58, 38] width 27 height 4
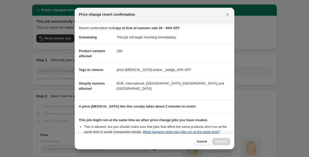
scroll to position [71, 0]
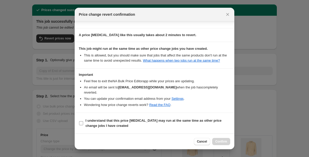
click at [82, 123] on input "I understand that this price [MEDICAL_DATA] may run at the same time as other p…" at bounding box center [81, 123] width 4 height 4
checkbox input "true"
click at [219, 143] on span "Confirm" at bounding box center [221, 141] width 12 height 4
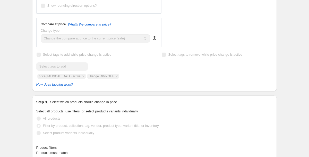
scroll to position [0, 0]
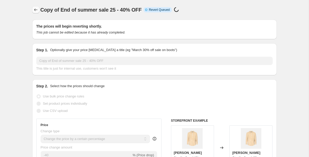
click at [35, 8] on icon "Price change jobs" at bounding box center [35, 9] width 5 height 5
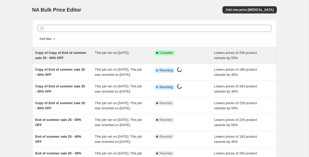
click at [62, 54] on span "Copy of Copy of End of summer sale 25 - 50% OFF" at bounding box center [60, 55] width 51 height 9
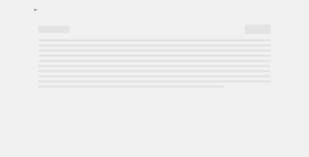
select select "percentage"
select select "tag"
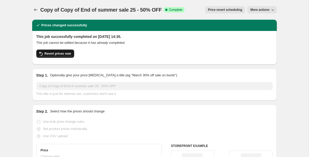
click at [59, 51] on button "Revert prices now" at bounding box center [55, 53] width 38 height 8
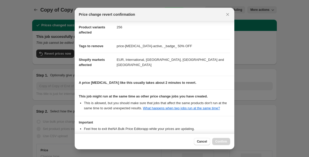
scroll to position [71, 0]
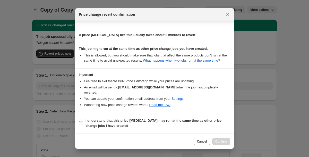
click at [81, 121] on span ":ra1:" at bounding box center [81, 123] width 5 height 5
click at [81, 121] on input "I understand that this price [MEDICAL_DATA] may run at the same time as other p…" at bounding box center [81, 123] width 4 height 4
checkbox input "true"
click at [217, 142] on span "Confirm" at bounding box center [221, 141] width 12 height 4
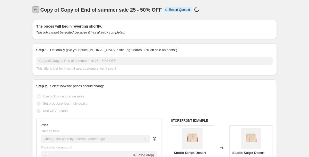
click at [35, 9] on icon "Price change jobs" at bounding box center [35, 9] width 3 height 3
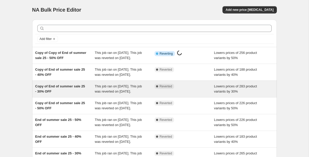
click at [64, 93] on span "Copy of End of summer sale 25 - 30% OFF" at bounding box center [60, 88] width 50 height 9
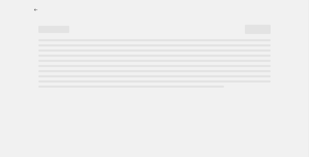
select select "percentage"
select select "tag"
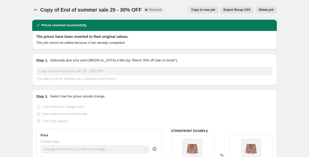
click at [204, 8] on span "Copy to new job" at bounding box center [203, 10] width 24 height 4
select select "percentage"
select select "tag"
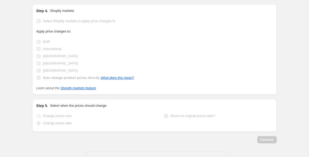
scroll to position [546, 0]
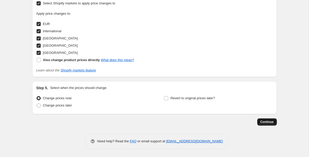
click at [267, 121] on span "Continue" at bounding box center [266, 122] width 13 height 4
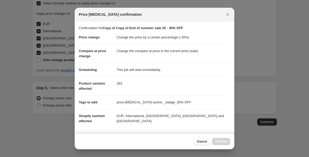
scroll to position [126, 0]
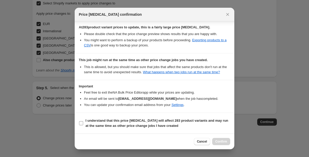
click at [130, 117] on label "I understand that this price [MEDICAL_DATA] will affect 283 product variants an…" at bounding box center [154, 123] width 151 height 12
click at [83, 121] on input "I understand that this price [MEDICAL_DATA] will affect 283 product variants an…" at bounding box center [81, 123] width 4 height 4
checkbox input "true"
click at [221, 142] on span "Confirm" at bounding box center [221, 141] width 12 height 4
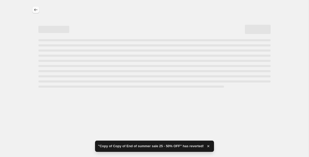
select select "percentage"
select select "tag"
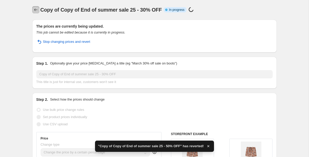
click at [34, 9] on icon "Price change jobs" at bounding box center [35, 9] width 5 height 5
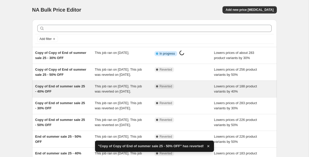
click at [61, 92] on span "Copy of End of summer sale 25 - 40% OFF" at bounding box center [60, 88] width 50 height 9
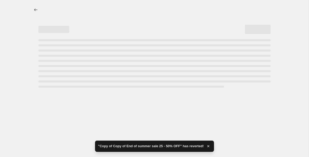
select select "percentage"
select select "tag"
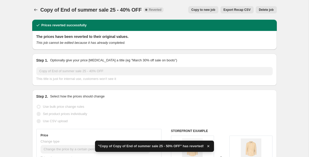
click at [200, 10] on span "Copy to new job" at bounding box center [203, 10] width 24 height 4
select select "percentage"
select select "tag"
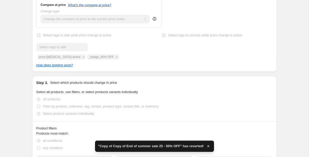
scroll to position [546, 0]
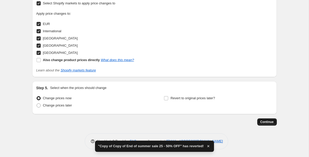
click at [268, 122] on span "Continue" at bounding box center [266, 122] width 13 height 4
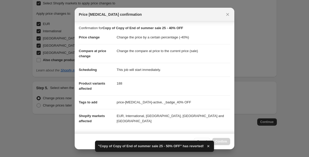
scroll to position [98, 0]
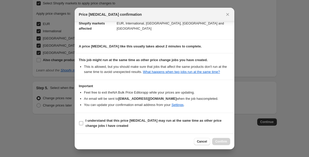
click at [93, 121] on b "I understand that this price [MEDICAL_DATA] may run at the same time as other p…" at bounding box center [153, 122] width 136 height 9
click at [83, 121] on input "I understand that this price [MEDICAL_DATA] may run at the same time as other p…" at bounding box center [81, 123] width 4 height 4
checkbox input "true"
click at [222, 143] on span "Confirm" at bounding box center [221, 141] width 12 height 4
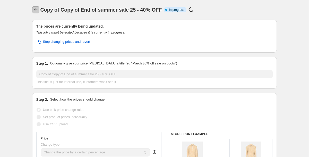
click at [37, 9] on icon "Price change jobs" at bounding box center [35, 9] width 5 height 5
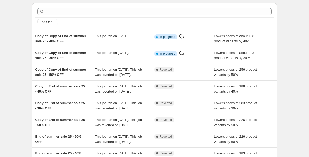
scroll to position [30, 0]
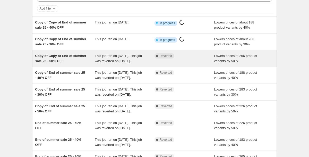
click at [66, 57] on span "Copy of Copy of End of summer sale 25 - 50% OFF" at bounding box center [60, 58] width 51 height 9
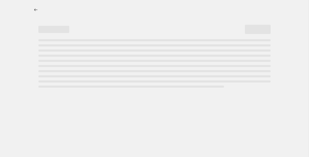
select select "percentage"
select select "tag"
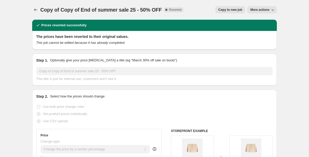
click at [229, 10] on span "Copy to new job" at bounding box center [230, 10] width 24 height 4
select select "percentage"
select select "tag"
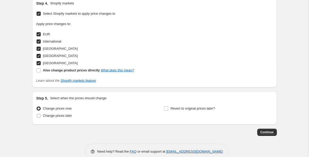
scroll to position [546, 0]
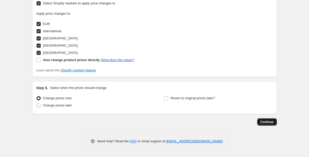
click at [268, 122] on span "Continue" at bounding box center [266, 122] width 13 height 4
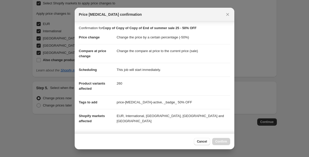
scroll to position [126, 0]
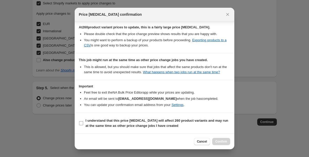
click at [81, 122] on input "I understand that this price [MEDICAL_DATA] will affect 260 product variants an…" at bounding box center [81, 123] width 4 height 4
checkbox input "true"
click at [221, 143] on span "Confirm" at bounding box center [221, 141] width 12 height 4
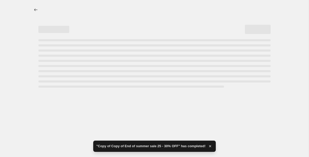
select select "percentage"
select select "tag"
select select "percentage"
select select "tag"
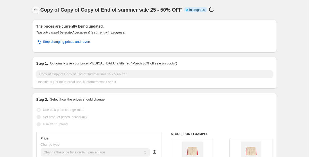
click at [35, 11] on icon "Price change jobs" at bounding box center [35, 9] width 5 height 5
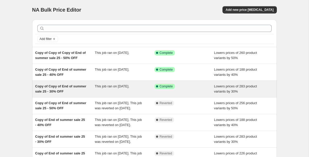
click at [63, 90] on span "Copy of Copy of End of summer sale 25 - 30% OFF" at bounding box center [60, 88] width 51 height 9
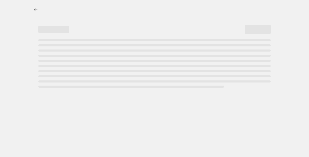
select select "percentage"
select select "tag"
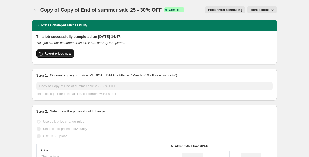
click at [48, 52] on span "Revert prices now" at bounding box center [58, 53] width 27 height 4
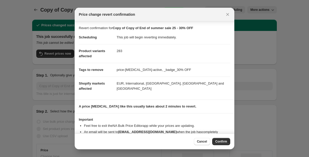
scroll to position [19, 0]
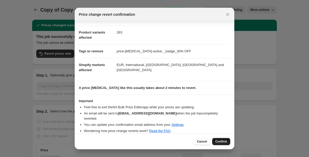
click at [222, 142] on span "Confirm" at bounding box center [221, 141] width 12 height 4
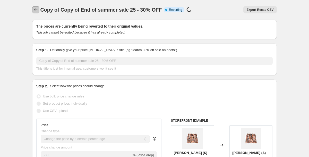
click at [36, 9] on icon "Price change jobs" at bounding box center [35, 9] width 5 height 5
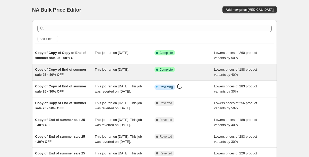
click at [75, 67] on div "Copy of Copy of End of summer sale 25 - 40% OFF This job ran on [DATE]. Success…" at bounding box center [154, 72] width 245 height 16
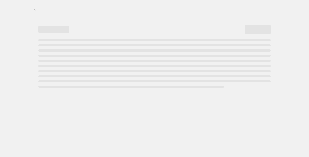
select select "percentage"
select select "tag"
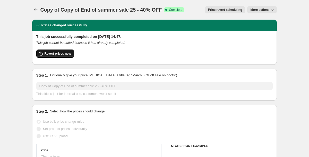
click at [65, 54] on span "Revert prices now" at bounding box center [58, 53] width 27 height 4
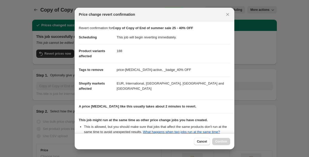
scroll to position [71, 0]
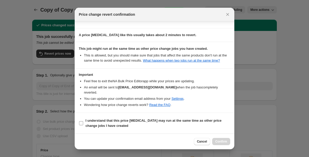
click at [104, 122] on span "I understand that this price [MEDICAL_DATA] may run at the same time as other p…" at bounding box center [157, 123] width 145 height 10
click at [83, 122] on input "I understand that this price [MEDICAL_DATA] may run at the same time as other p…" at bounding box center [81, 123] width 4 height 4
checkbox input "true"
click at [225, 138] on button "Confirm" at bounding box center [221, 141] width 18 height 7
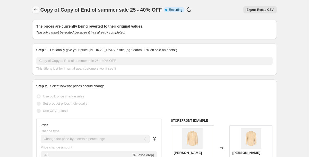
click at [33, 8] on icon "Price change jobs" at bounding box center [35, 9] width 5 height 5
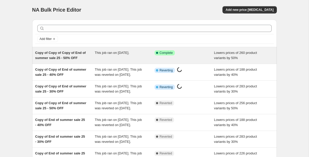
click at [66, 52] on span "Copy of Copy of Copy of End of summer sale 25 - 50% OFF" at bounding box center [60, 55] width 50 height 9
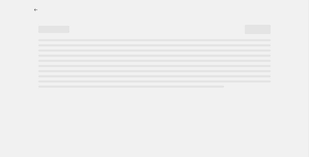
select select "percentage"
select select "tag"
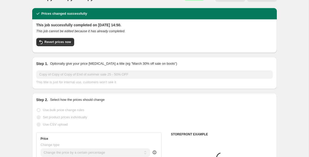
scroll to position [15, 0]
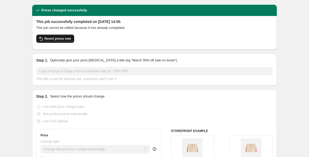
click at [45, 37] on span "Revert prices now" at bounding box center [58, 39] width 27 height 4
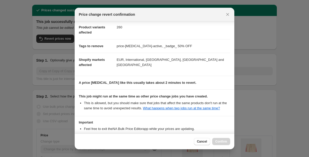
scroll to position [71, 0]
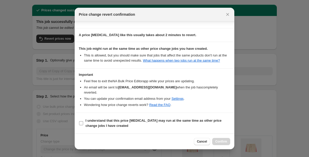
click at [85, 123] on label "I understand that this price [MEDICAL_DATA] may run at the same time as other p…" at bounding box center [154, 123] width 151 height 12
click at [83, 123] on input "I understand that this price [MEDICAL_DATA] may run at the same time as other p…" at bounding box center [81, 123] width 4 height 4
checkbox input "true"
click at [219, 142] on span "Confirm" at bounding box center [221, 141] width 12 height 4
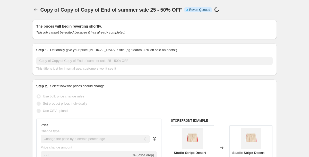
scroll to position [15, 0]
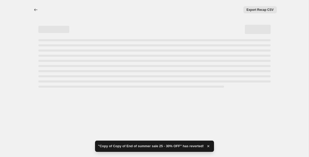
select select "percentage"
select select "tag"
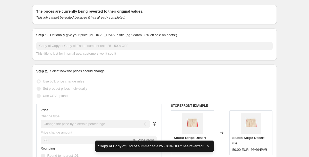
select select "percentage"
select select "tag"
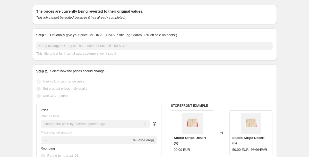
scroll to position [0, 0]
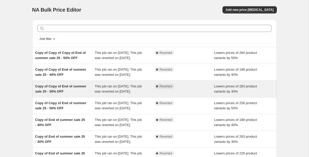
click at [57, 93] on span "Copy of Copy of End of summer sale 25 - 30% OFF" at bounding box center [60, 88] width 51 height 9
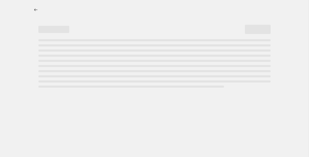
select select "percentage"
select select "tag"
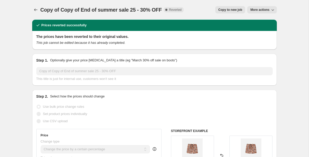
click at [221, 10] on span "Copy to new job" at bounding box center [230, 10] width 24 height 4
select select "percentage"
select select "tag"
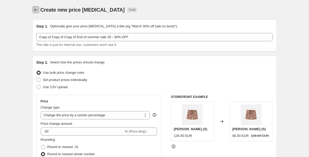
click at [33, 10] on icon "Price change jobs" at bounding box center [35, 9] width 5 height 5
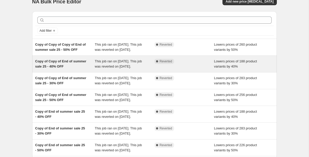
scroll to position [9, 0]
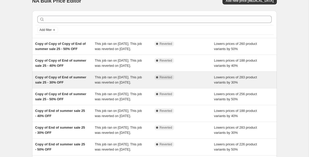
click at [58, 84] on span "Copy of Copy of End of summer sale 25 - 30% OFF" at bounding box center [60, 79] width 51 height 9
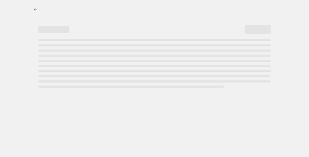
select select "percentage"
select select "tag"
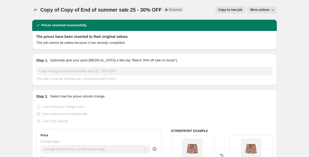
click at [229, 10] on span "Copy to new job" at bounding box center [230, 10] width 24 height 4
select select "percentage"
select select "tag"
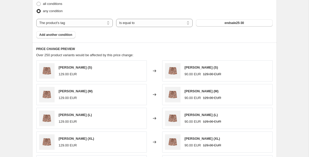
scroll to position [349, 0]
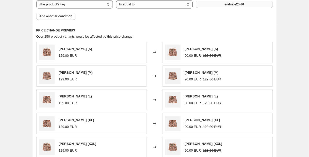
click at [241, 5] on span "endsale25-30" at bounding box center [233, 4] width 19 height 4
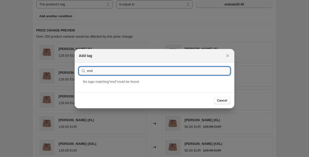
click at [97, 71] on input "end" at bounding box center [158, 71] width 143 height 8
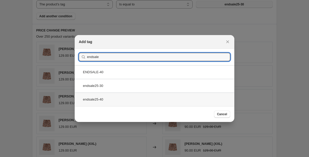
type input "endsale"
click at [89, 99] on div "endsale25-40" at bounding box center [155, 99] width 160 height 14
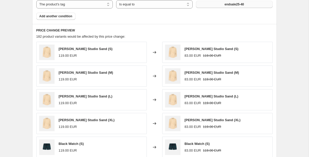
click at [246, 3] on button "endsale25-40" at bounding box center [234, 4] width 76 height 7
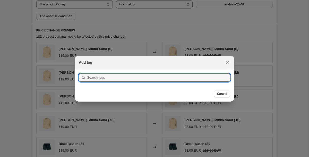
scroll to position [0, 0]
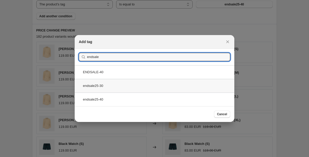
type input "endsale"
click at [88, 86] on div "endsale25-30" at bounding box center [155, 86] width 160 height 14
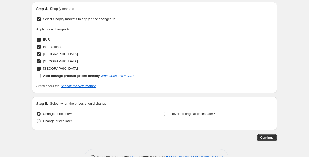
scroll to position [546, 0]
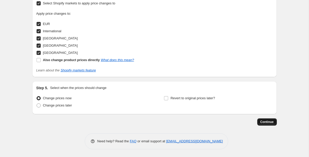
click at [268, 119] on button "Continue" at bounding box center [267, 121] width 20 height 7
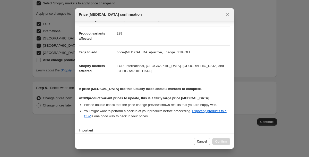
scroll to position [89, 0]
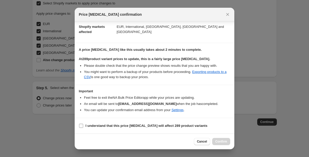
click at [159, 124] on b "I understand that this price [MEDICAL_DATA] will affect 289 product variants" at bounding box center [146, 126] width 122 height 4
click at [83, 124] on input "I understand that this price [MEDICAL_DATA] will affect 289 product variants" at bounding box center [81, 126] width 4 height 4
checkbox input "true"
click at [218, 140] on span "Confirm" at bounding box center [221, 141] width 12 height 4
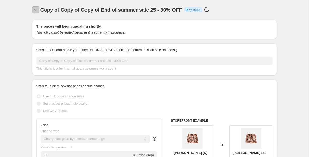
click at [34, 9] on icon "Price change jobs" at bounding box center [35, 9] width 5 height 5
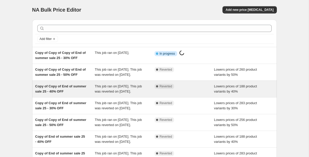
click at [65, 91] on span "Copy of Copy of End of summer sale 25 - 40% OFF" at bounding box center [60, 88] width 51 height 9
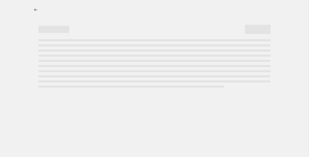
select select "percentage"
select select "tag"
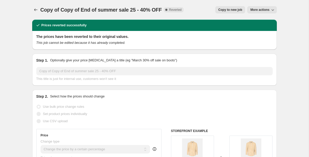
click at [227, 7] on button "Copy to new job" at bounding box center [230, 9] width 30 height 7
select select "percentage"
select select "tag"
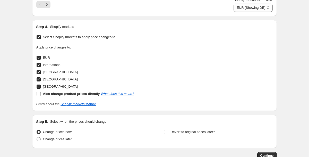
scroll to position [546, 0]
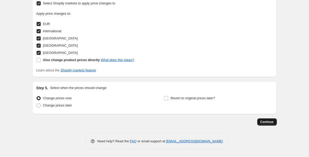
click at [266, 122] on span "Continue" at bounding box center [266, 122] width 13 height 4
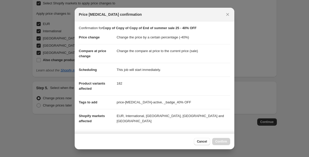
scroll to position [98, 0]
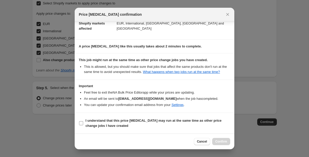
click at [115, 120] on b "I understand that this price [MEDICAL_DATA] may run at the same time as other p…" at bounding box center [153, 122] width 136 height 9
click at [83, 121] on input "I understand that this price [MEDICAL_DATA] may run at the same time as other p…" at bounding box center [81, 123] width 4 height 4
checkbox input "true"
click at [221, 142] on span "Confirm" at bounding box center [221, 141] width 12 height 4
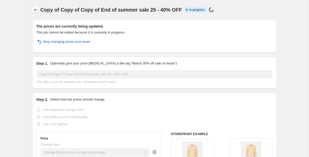
click at [35, 9] on icon "Price change jobs" at bounding box center [35, 9] width 5 height 5
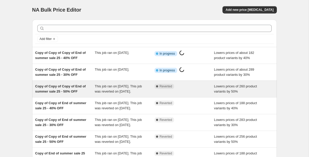
click at [60, 89] on div "Copy of Copy of Copy of End of summer sale 25 - 50% OFF" at bounding box center [65, 89] width 60 height 10
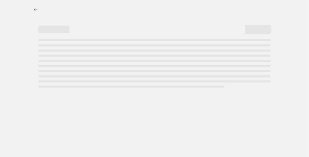
select select "percentage"
select select "tag"
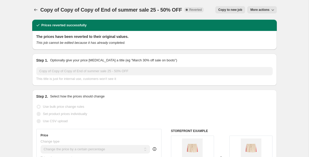
click at [226, 9] on span "Copy to new job" at bounding box center [230, 10] width 24 height 4
select select "percentage"
select select "tag"
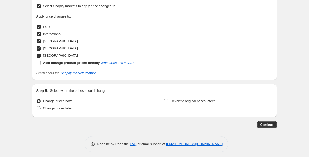
scroll to position [546, 0]
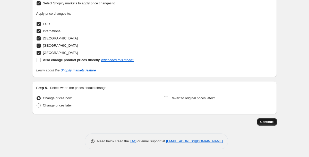
click at [271, 120] on span "Continue" at bounding box center [266, 122] width 13 height 4
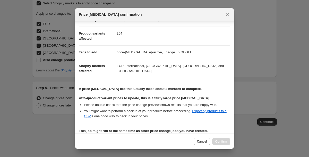
scroll to position [126, 0]
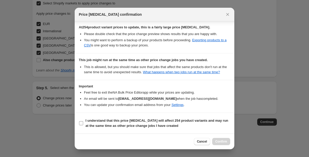
click at [99, 122] on b "I understand that this price [MEDICAL_DATA] will affect 254 product variants an…" at bounding box center [156, 122] width 143 height 9
click at [83, 122] on input "I understand that this price [MEDICAL_DATA] will affect 254 product variants an…" at bounding box center [81, 123] width 4 height 4
checkbox input "true"
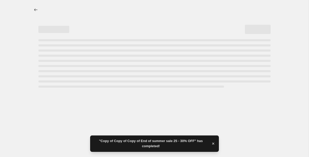
scroll to position [0, 0]
select select "percentage"
select select "tag"
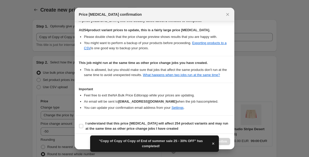
scroll to position [126, 0]
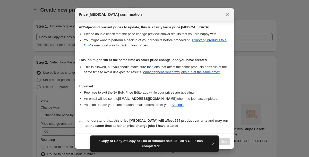
click at [137, 121] on b "I understand that this price [MEDICAL_DATA] will affect 254 product variants an…" at bounding box center [156, 122] width 143 height 9
click at [83, 121] on input "I understand that this price [MEDICAL_DATA] will affect 254 product variants an…" at bounding box center [81, 123] width 4 height 4
checkbox input "true"
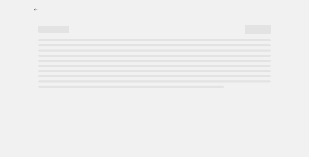
select select "percentage"
select select "tag"
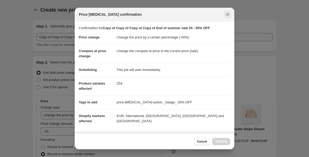
click at [227, 14] on icon "Close" at bounding box center [227, 14] width 3 height 3
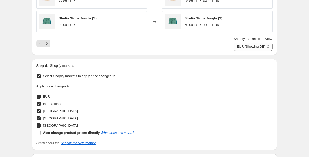
scroll to position [546, 0]
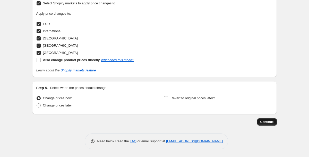
click at [266, 120] on span "Continue" at bounding box center [266, 122] width 13 height 4
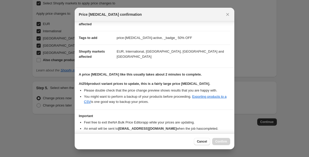
scroll to position [89, 0]
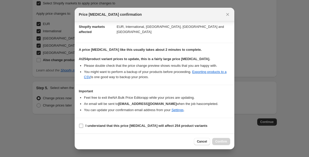
click at [82, 127] on input "I understand that this price [MEDICAL_DATA] will affect 254 product variants" at bounding box center [81, 126] width 4 height 4
checkbox input "true"
click at [223, 142] on span "Confirm" at bounding box center [221, 141] width 12 height 4
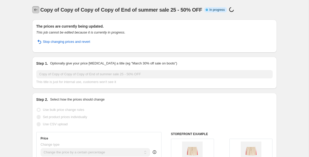
click at [33, 8] on icon "Price change jobs" at bounding box center [35, 9] width 5 height 5
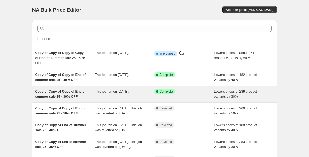
click at [66, 91] on span "Copy of Copy of Copy of End of summer sale 25 - 30% OFF" at bounding box center [60, 93] width 50 height 9
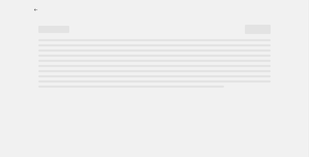
select select "percentage"
select select "tag"
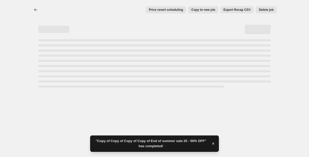
select select "percentage"
select select "tag"
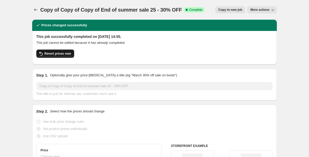
click at [57, 55] on span "Revert prices now" at bounding box center [58, 53] width 27 height 4
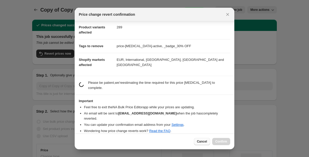
scroll to position [19, 0]
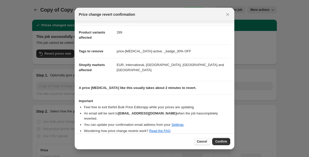
click at [201, 141] on span "Cancel" at bounding box center [202, 141] width 10 height 4
